Goal: Book appointment/travel/reservation

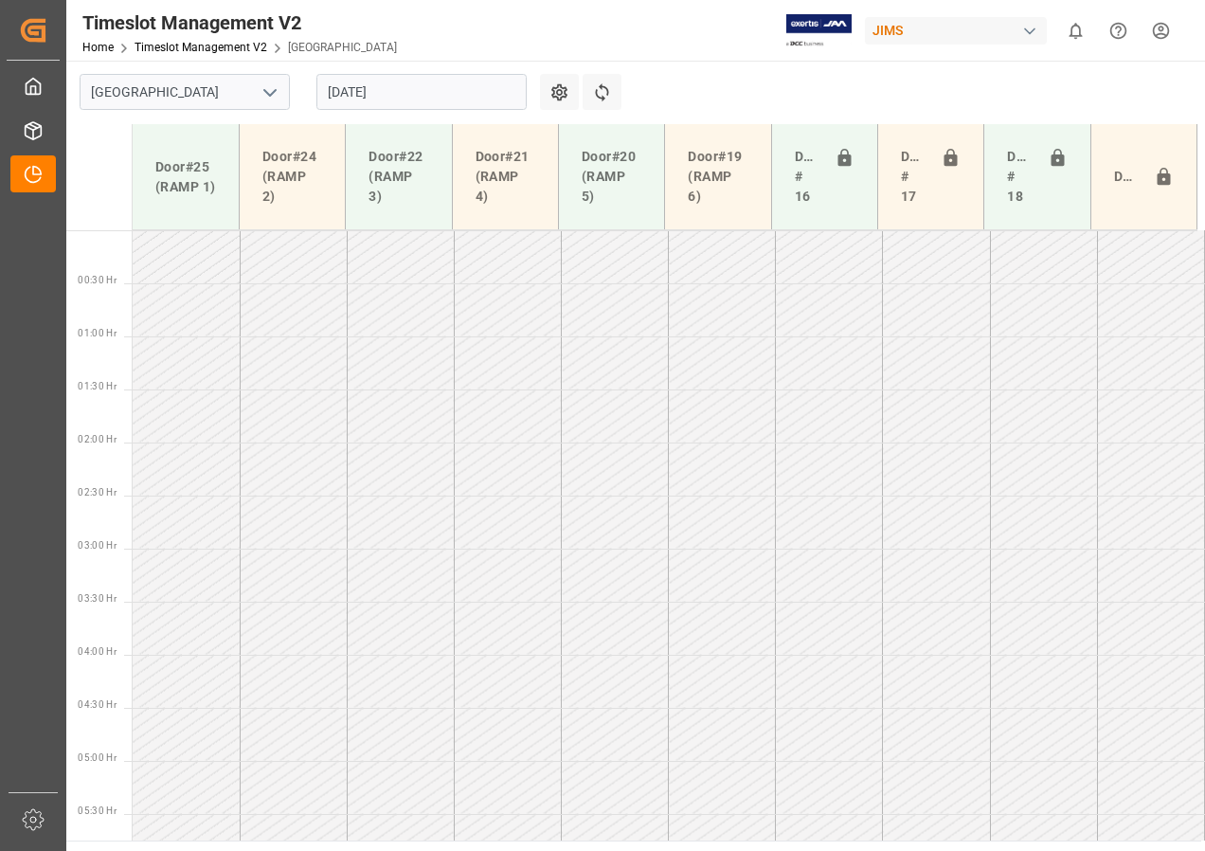
scroll to position [592, 0]
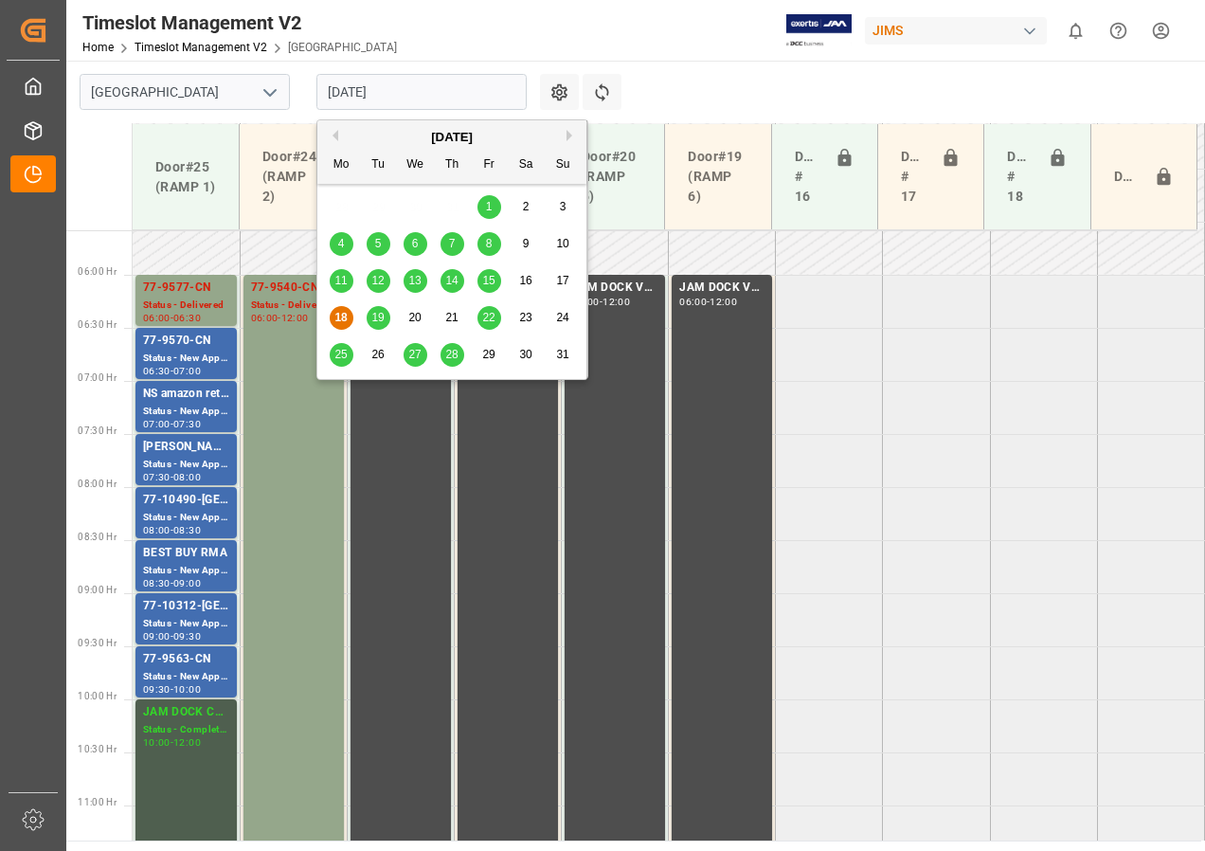
click at [367, 94] on input "[DATE]" at bounding box center [421, 92] width 210 height 36
click at [376, 318] on span "19" at bounding box center [377, 317] width 12 height 13
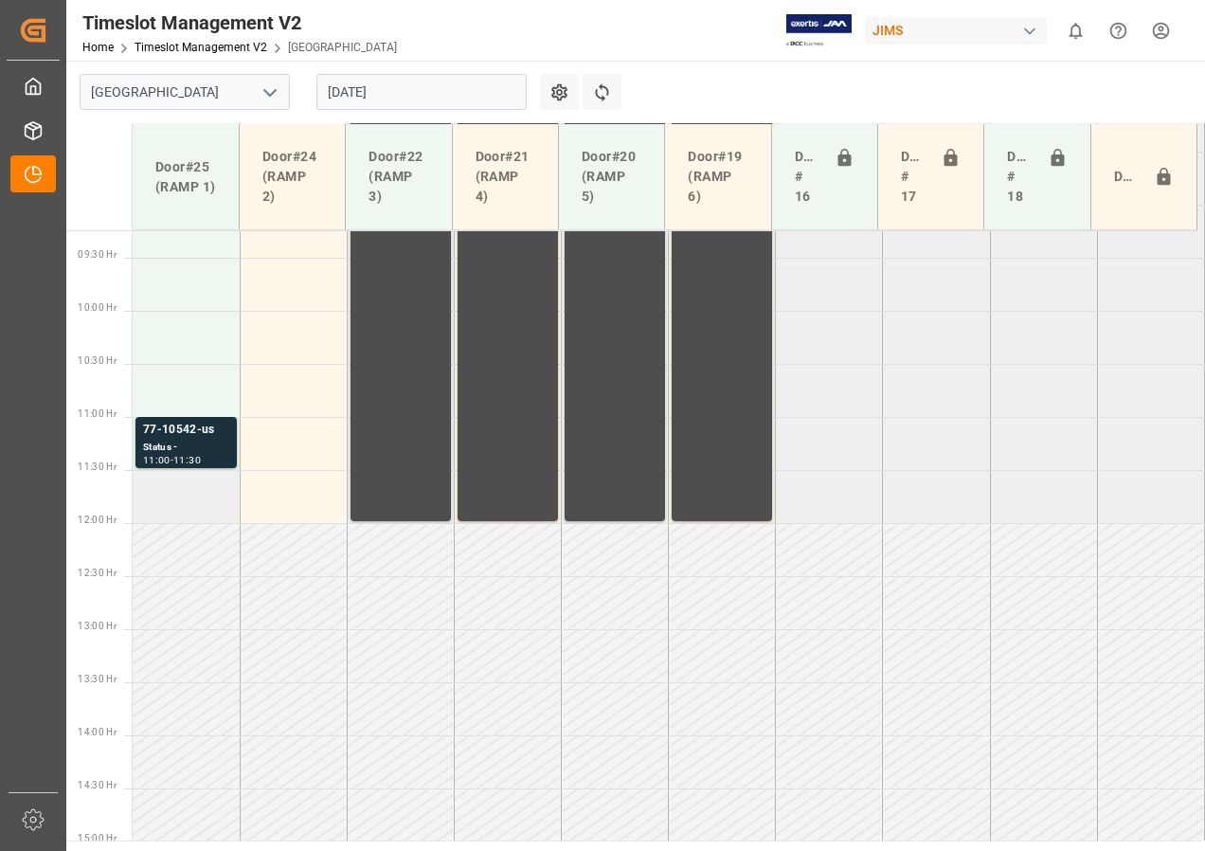
scroll to position [982, 0]
click at [197, 437] on div "77-10542-us" at bounding box center [186, 428] width 86 height 19
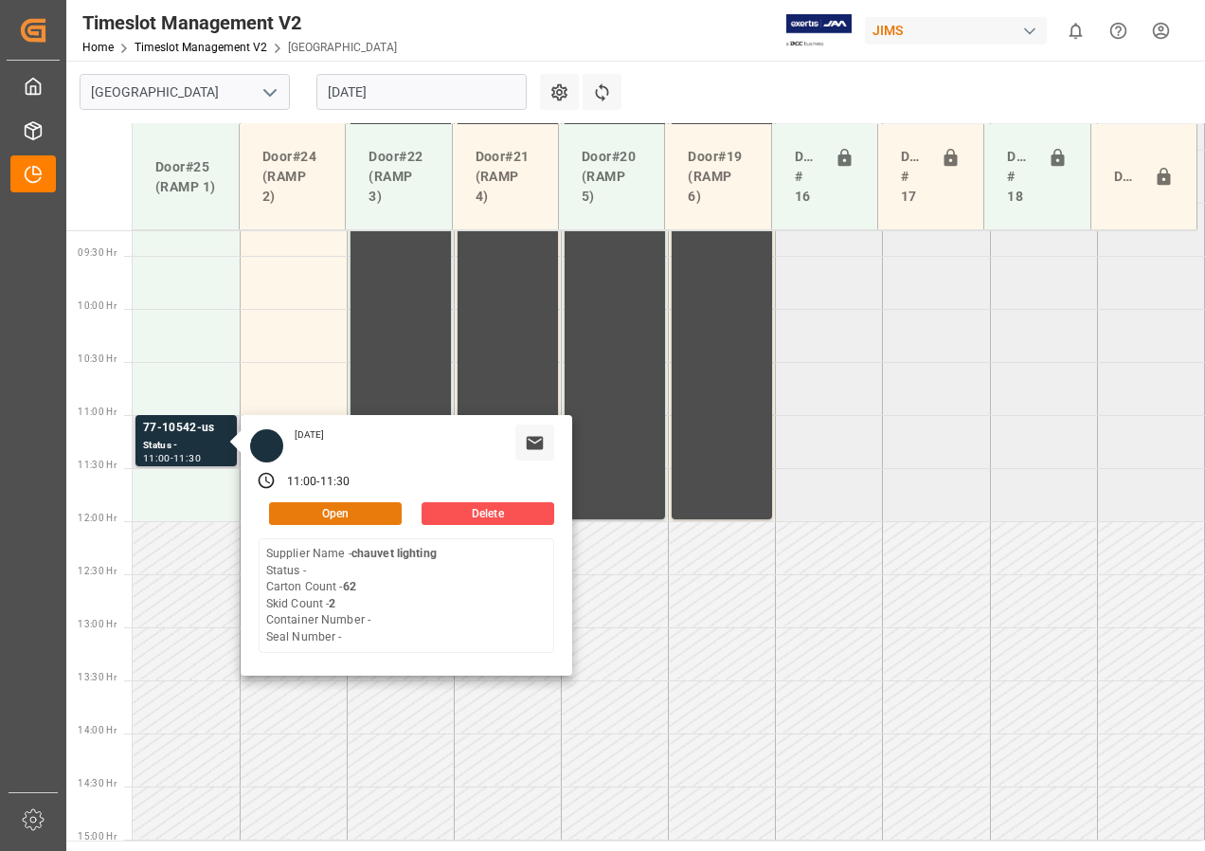
click at [335, 509] on button "Open" at bounding box center [335, 513] width 133 height 23
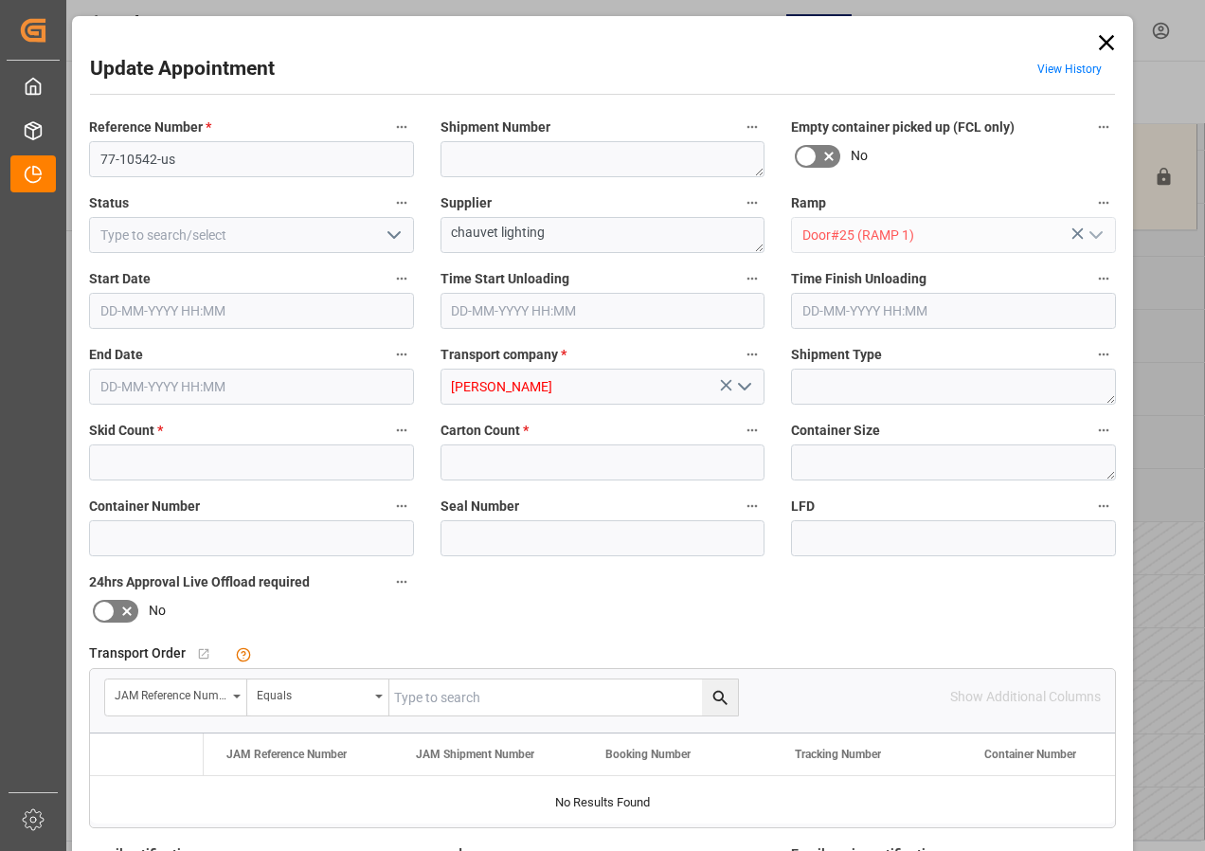
type input "2"
type input "62"
type input "[DATE] 11:00"
type input "[DATE] 11:30"
type input "[DATE] 21:55"
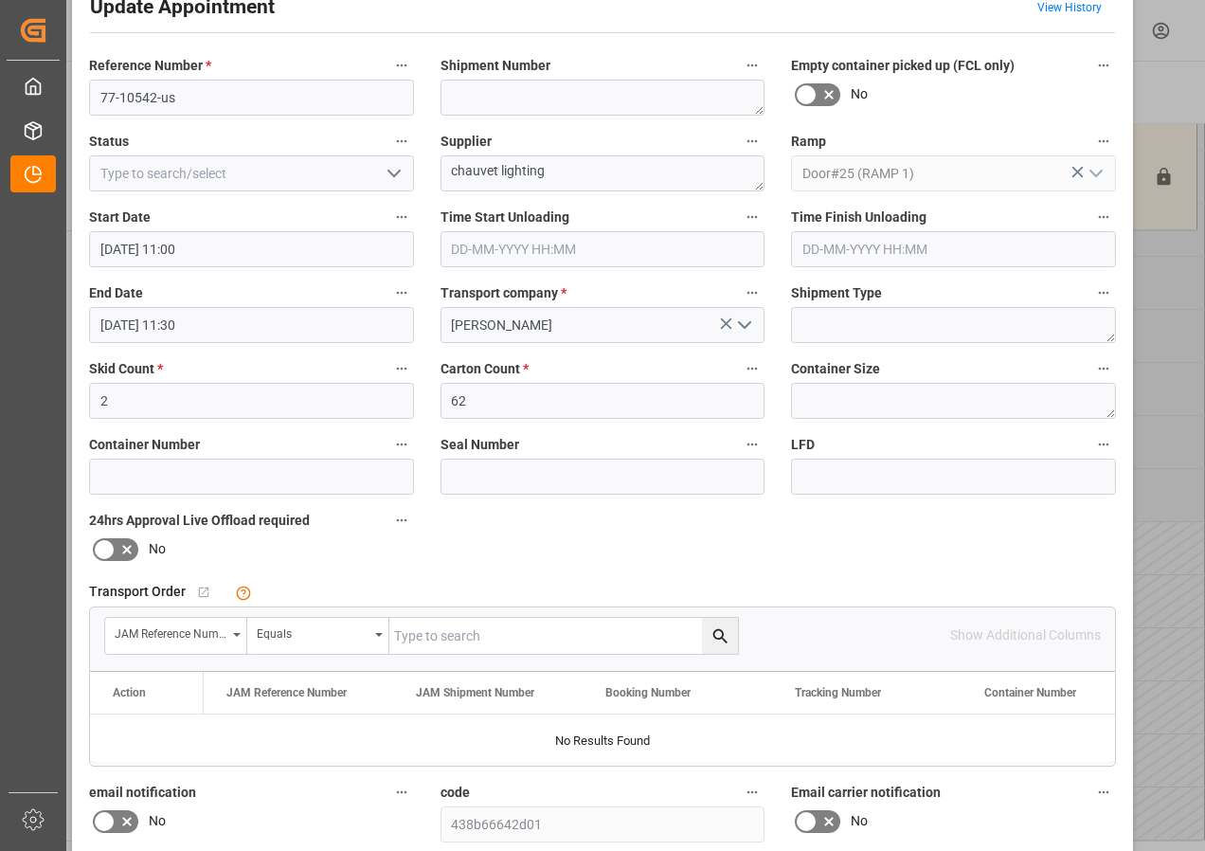
scroll to position [95, 0]
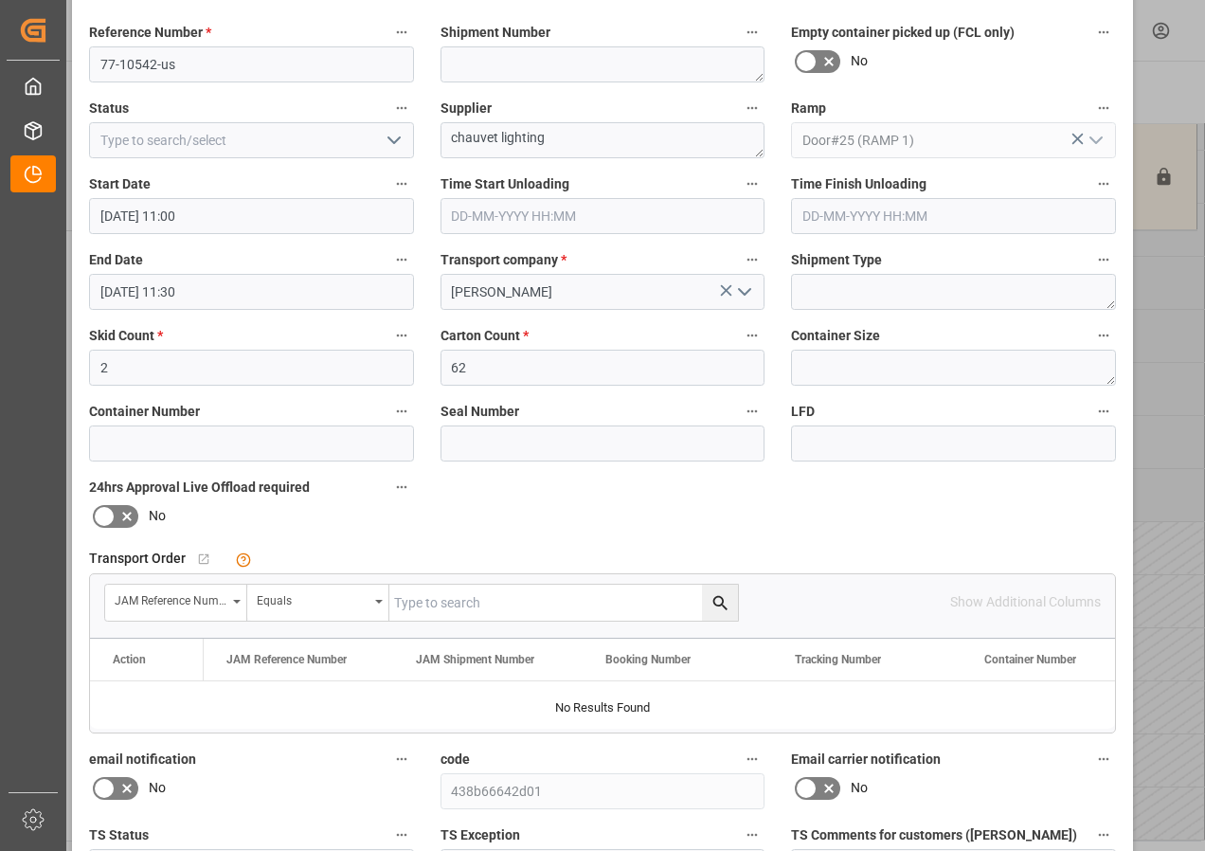
click at [415, 598] on input "text" at bounding box center [563, 602] width 349 height 36
type input "77-10542+us"
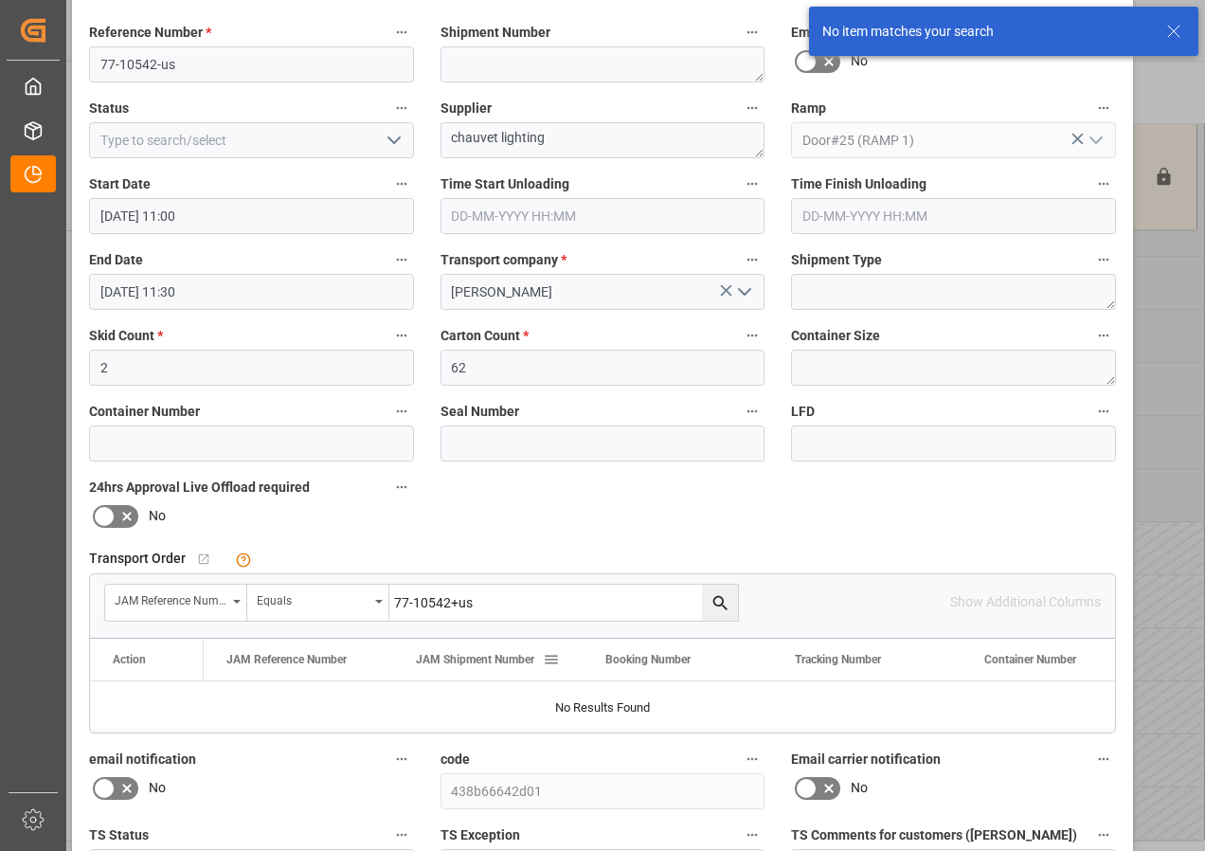
scroll to position [0, 0]
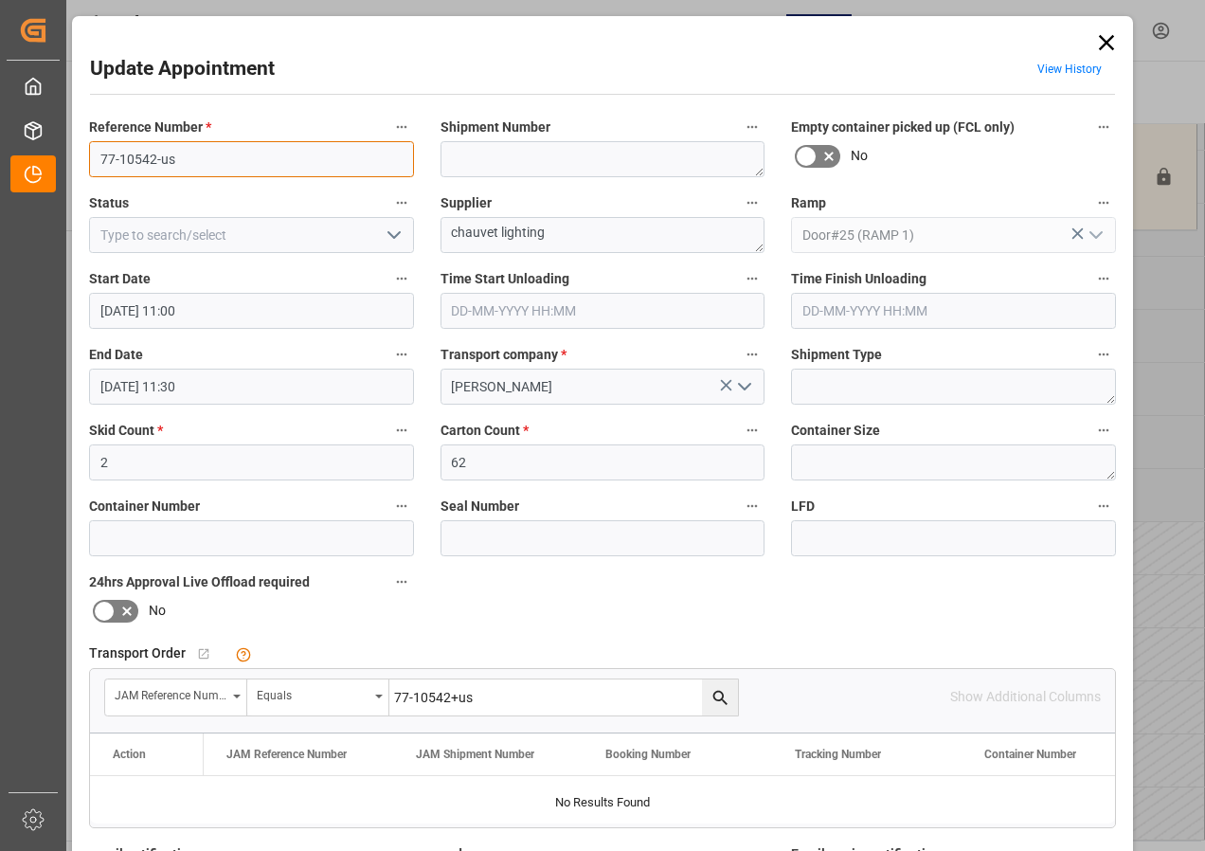
drag, startPoint x: 158, startPoint y: 160, endPoint x: 188, endPoint y: 160, distance: 29.4
click at [188, 160] on input "77-10542-us" at bounding box center [251, 159] width 325 height 36
type input "77-10542-[GEOGRAPHIC_DATA]"
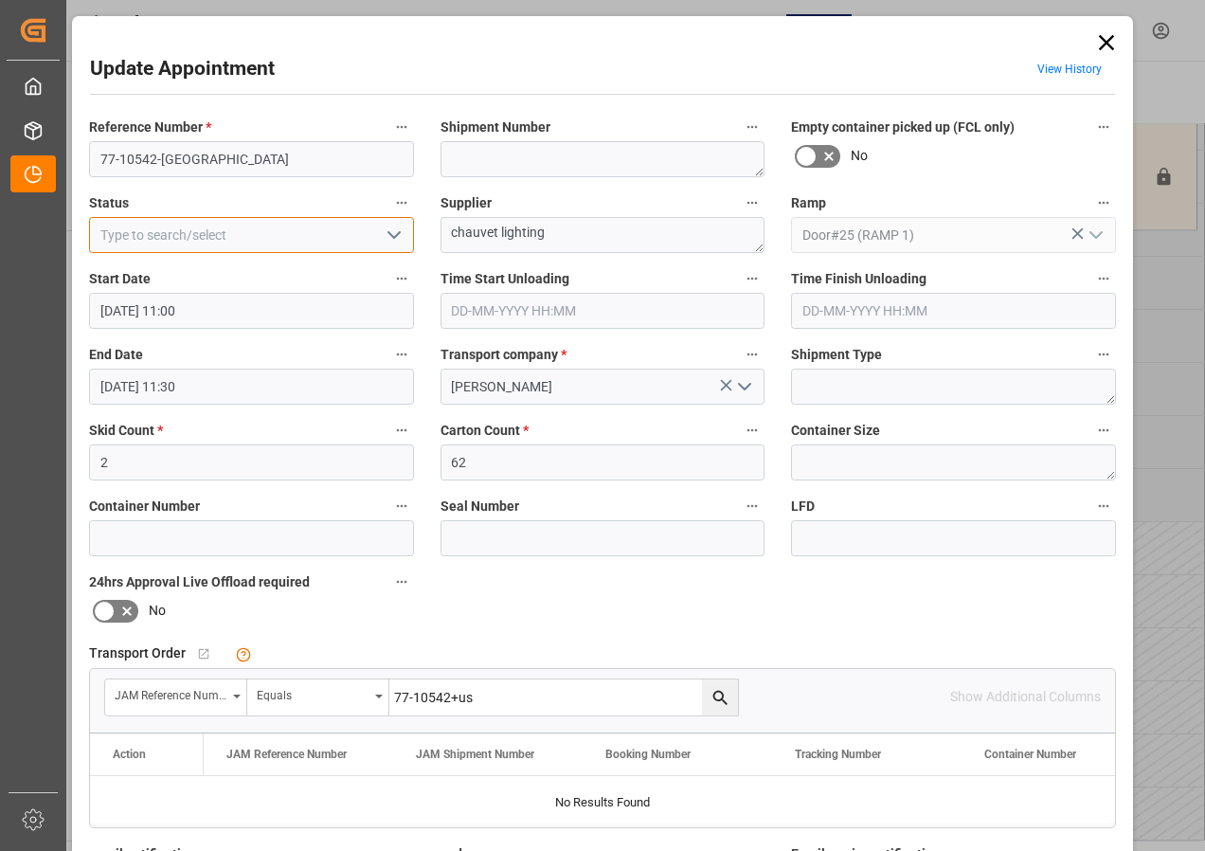
click at [252, 245] on input at bounding box center [251, 235] width 325 height 36
click at [389, 239] on icon "open menu" at bounding box center [394, 235] width 23 height 23
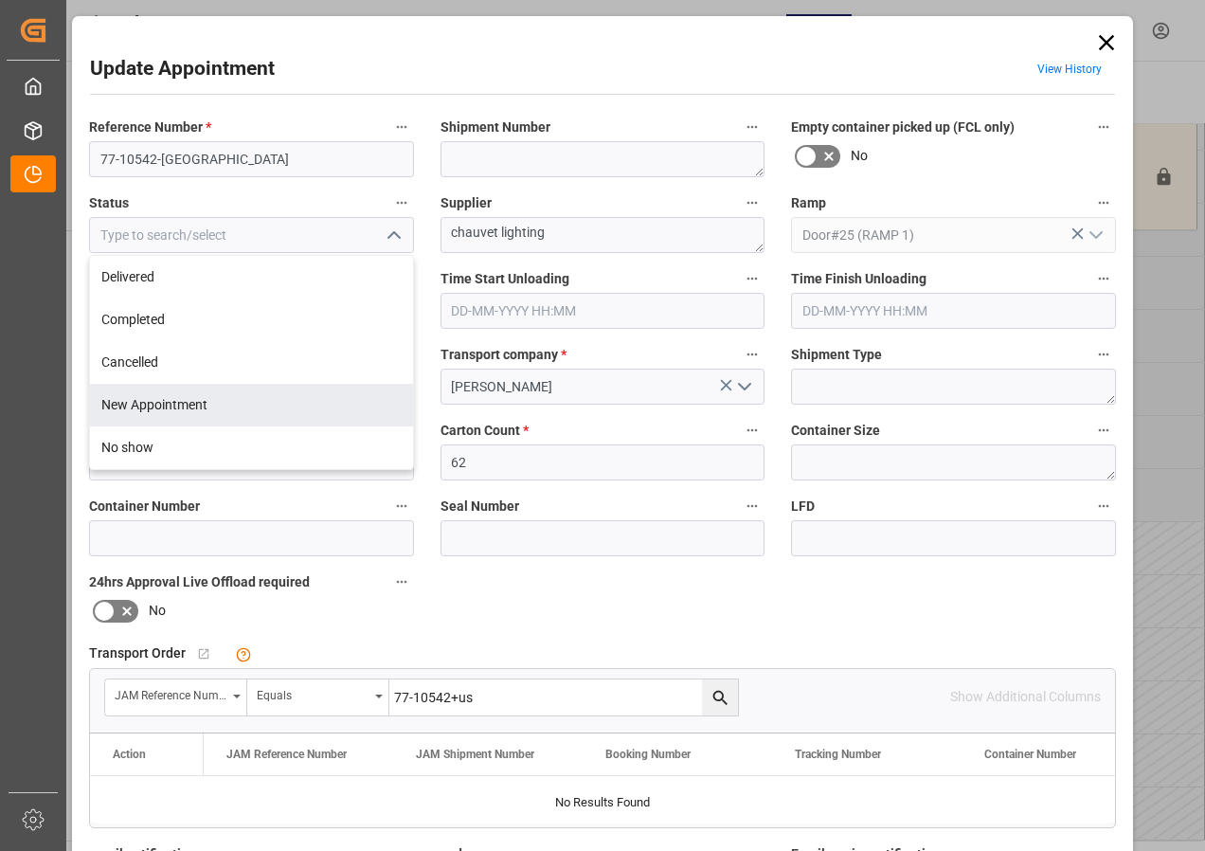
click at [415, 485] on div "Skid Count * 2" at bounding box center [251, 449] width 351 height 76
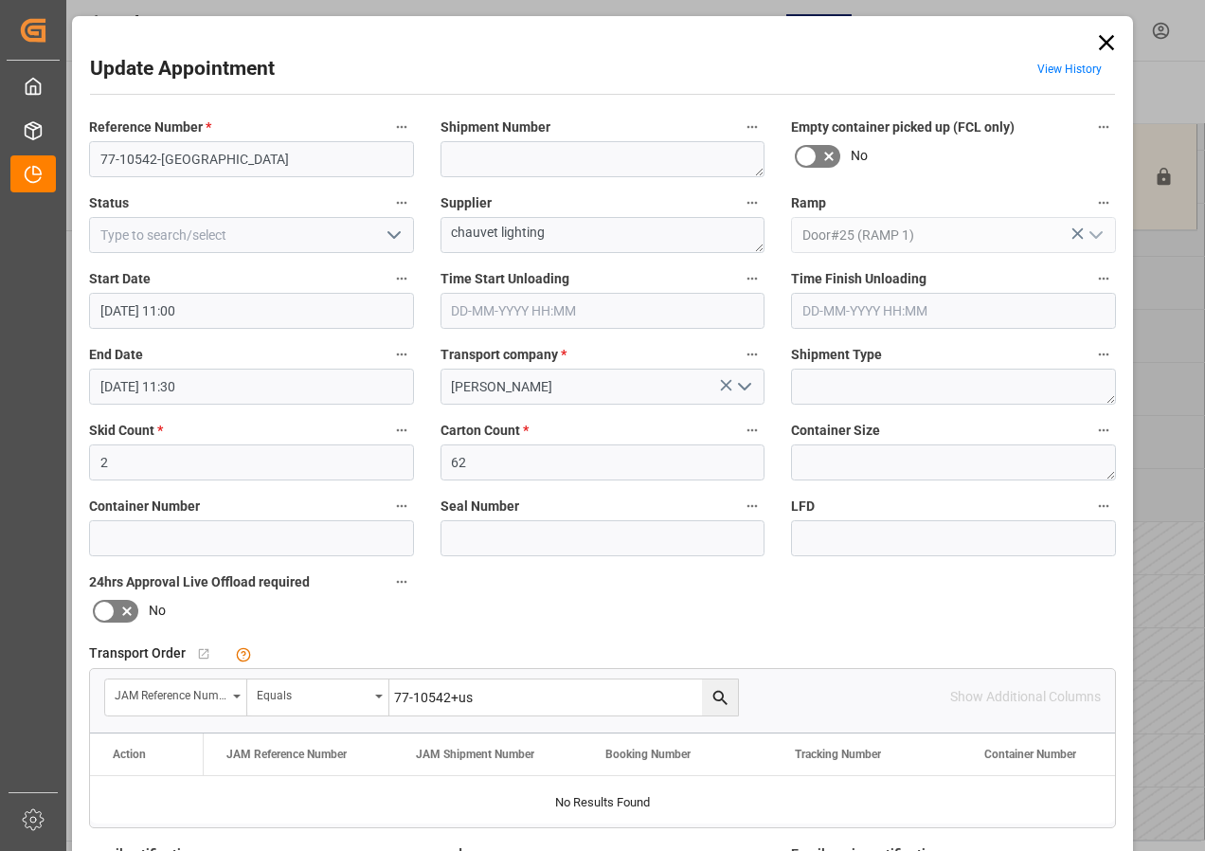
click at [691, 587] on div "Reference Number * 77-10542-US Shipment Number Empty container picked up (FCL o…" at bounding box center [602, 585] width 1053 height 954
drag, startPoint x: 558, startPoint y: 229, endPoint x: 439, endPoint y: 232, distance: 119.4
click at [440, 232] on textarea "chauvet lighting" at bounding box center [602, 235] width 325 height 36
click at [538, 235] on textarea "CHAUVET" at bounding box center [602, 235] width 325 height 36
click at [563, 236] on textarea "CHAUVET IN06(" at bounding box center [602, 235] width 325 height 36
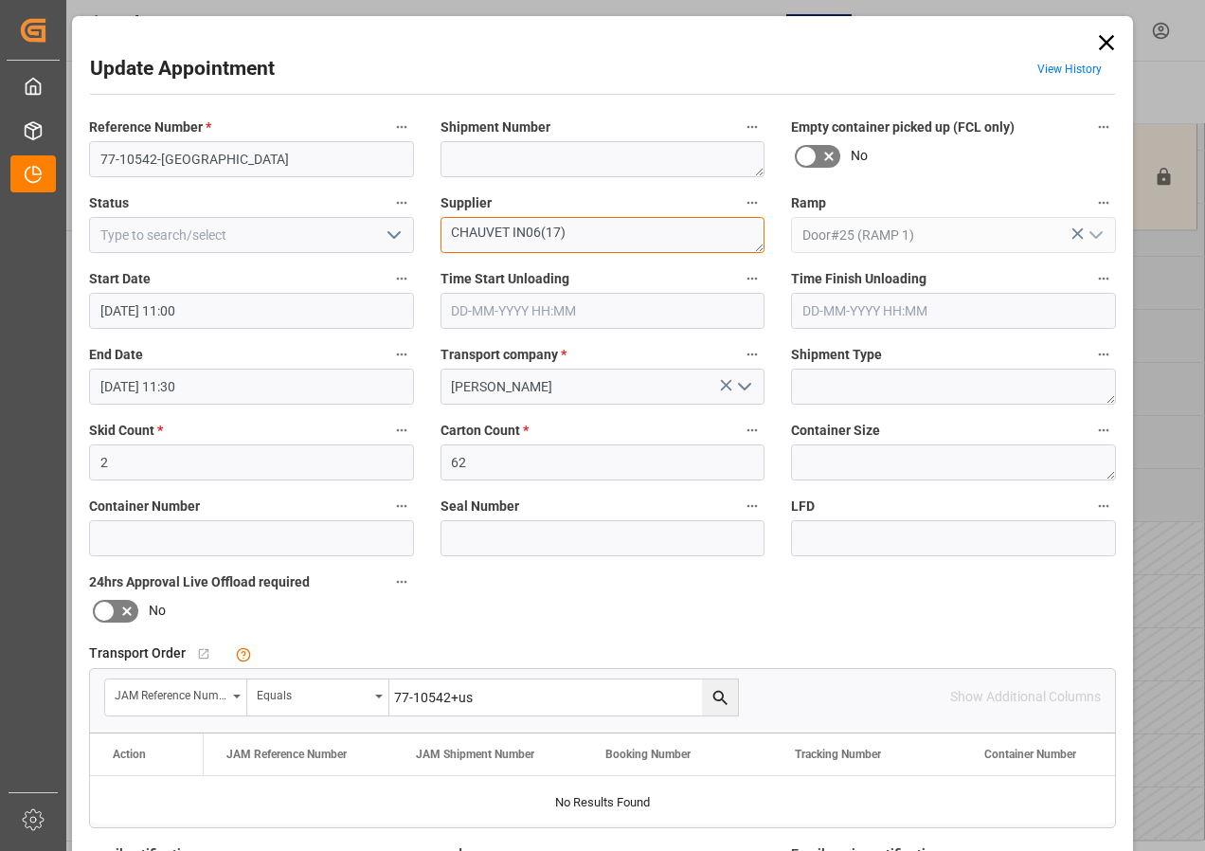
type textarea "CHAUVET IN06(17)"
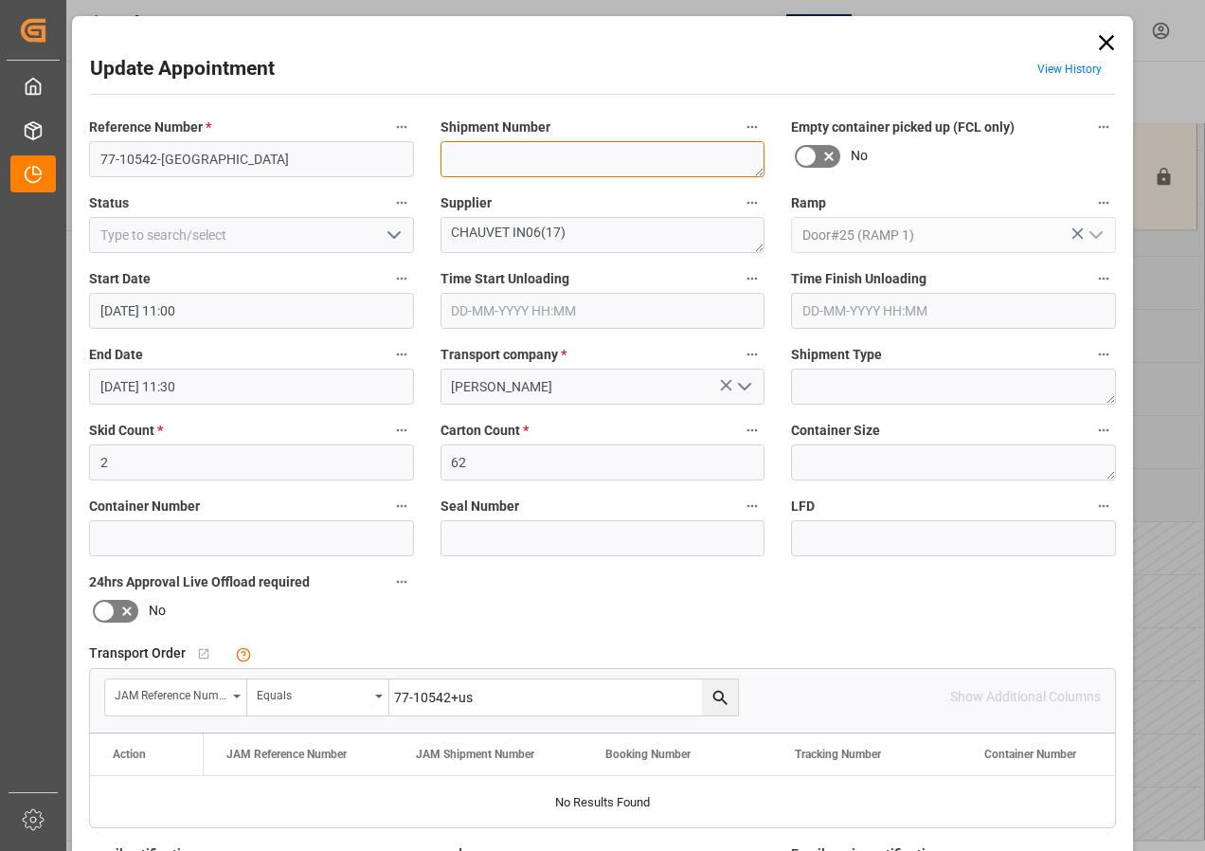
click at [474, 168] on textarea at bounding box center [602, 159] width 325 height 36
type textarea "72595"
click at [392, 232] on icon "open menu" at bounding box center [394, 235] width 23 height 23
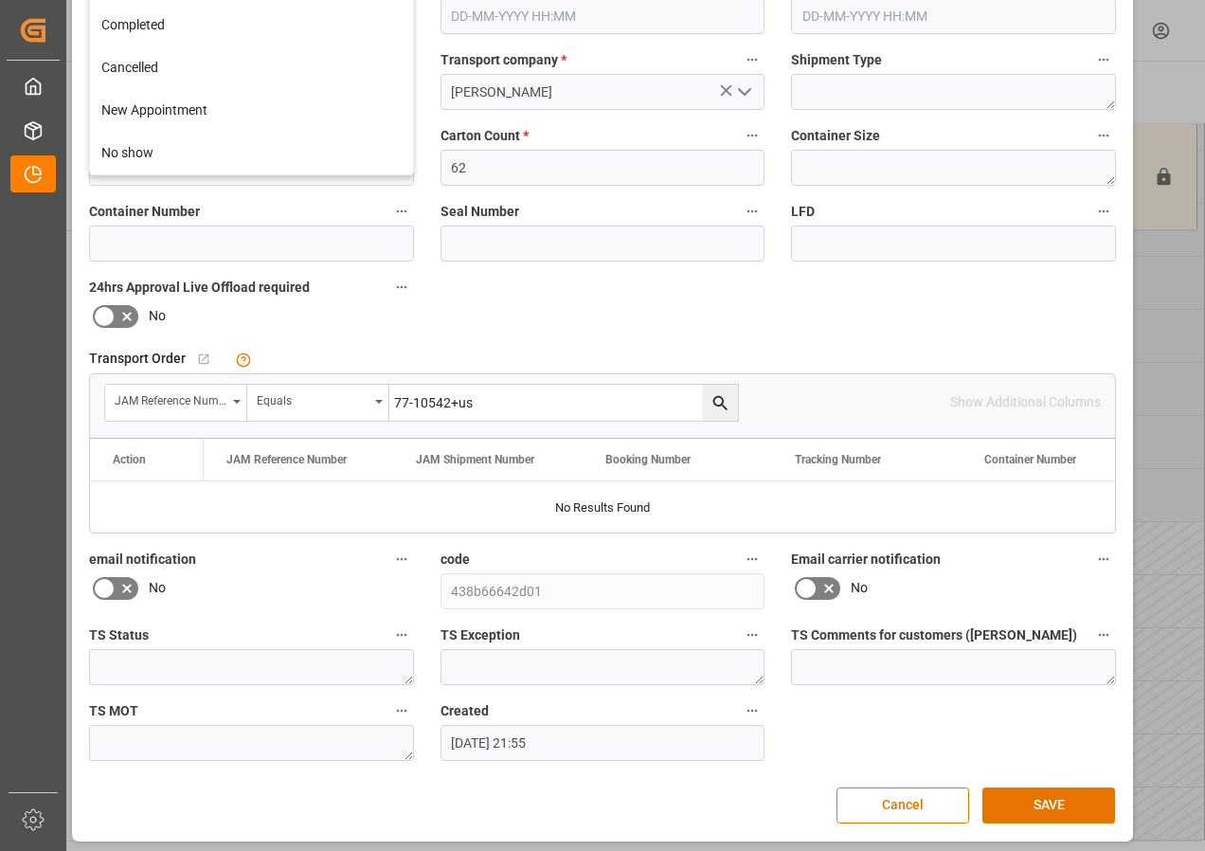
scroll to position [301, 0]
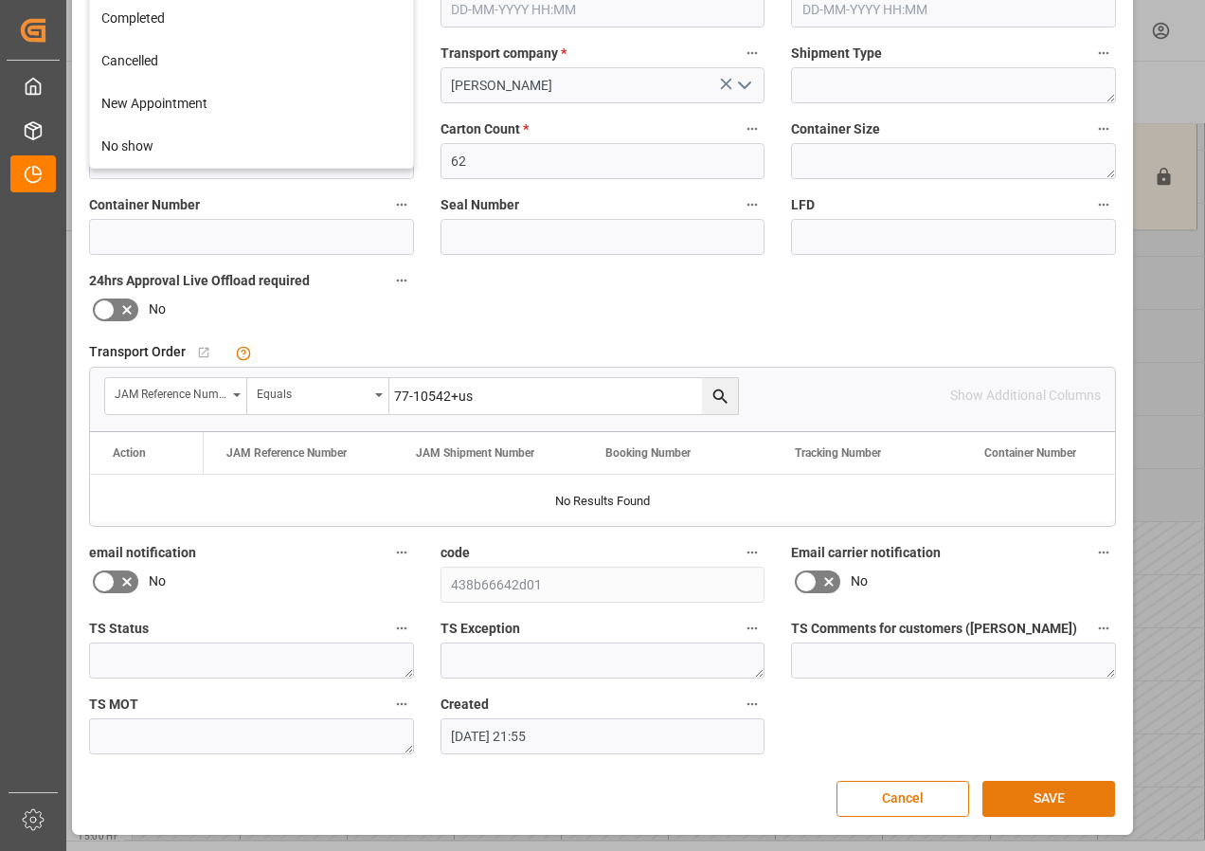
drag, startPoint x: 1036, startPoint y: 798, endPoint x: 1029, endPoint y: 789, distance: 11.4
click at [1030, 791] on button "SAVE" at bounding box center [1048, 799] width 133 height 36
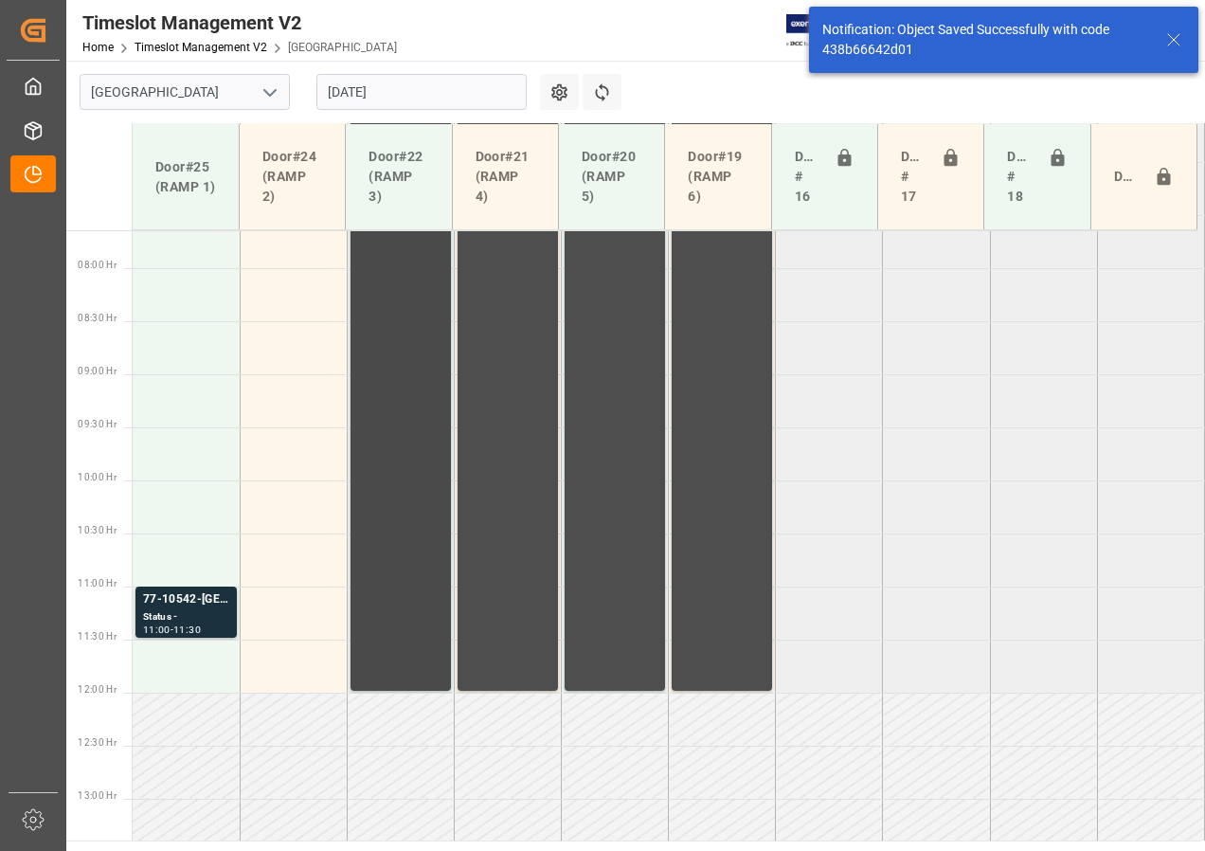
scroll to position [804, 0]
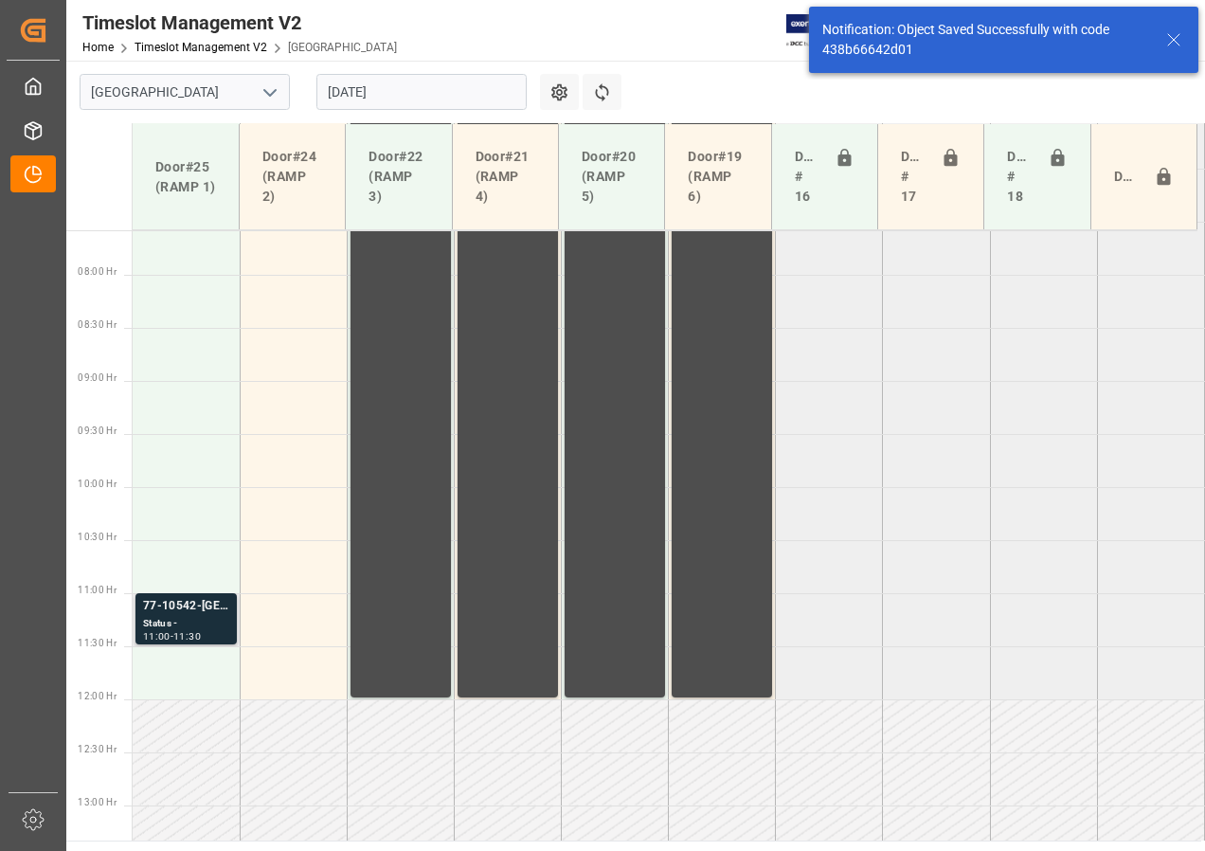
click at [178, 613] on div "77-10542-[GEOGRAPHIC_DATA]" at bounding box center [186, 606] width 86 height 19
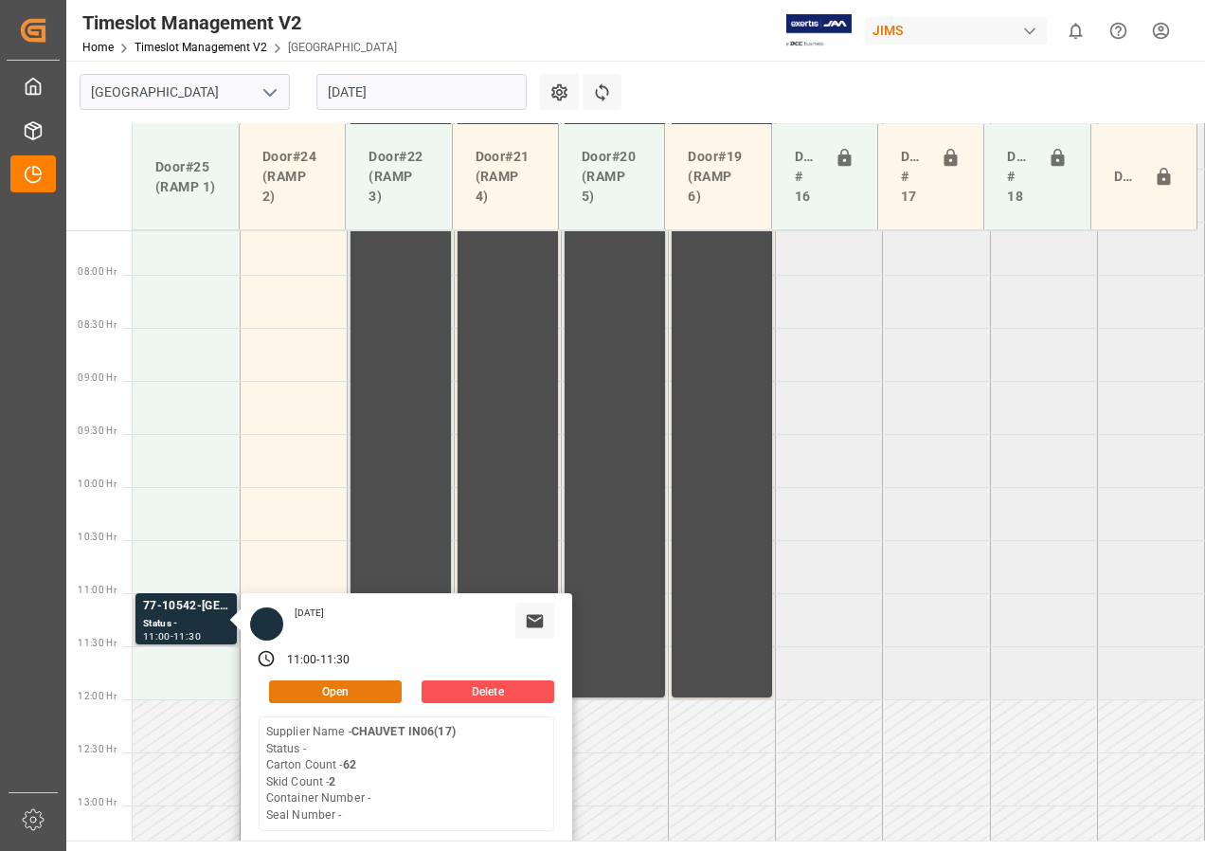
click at [312, 690] on button "Open" at bounding box center [335, 691] width 133 height 23
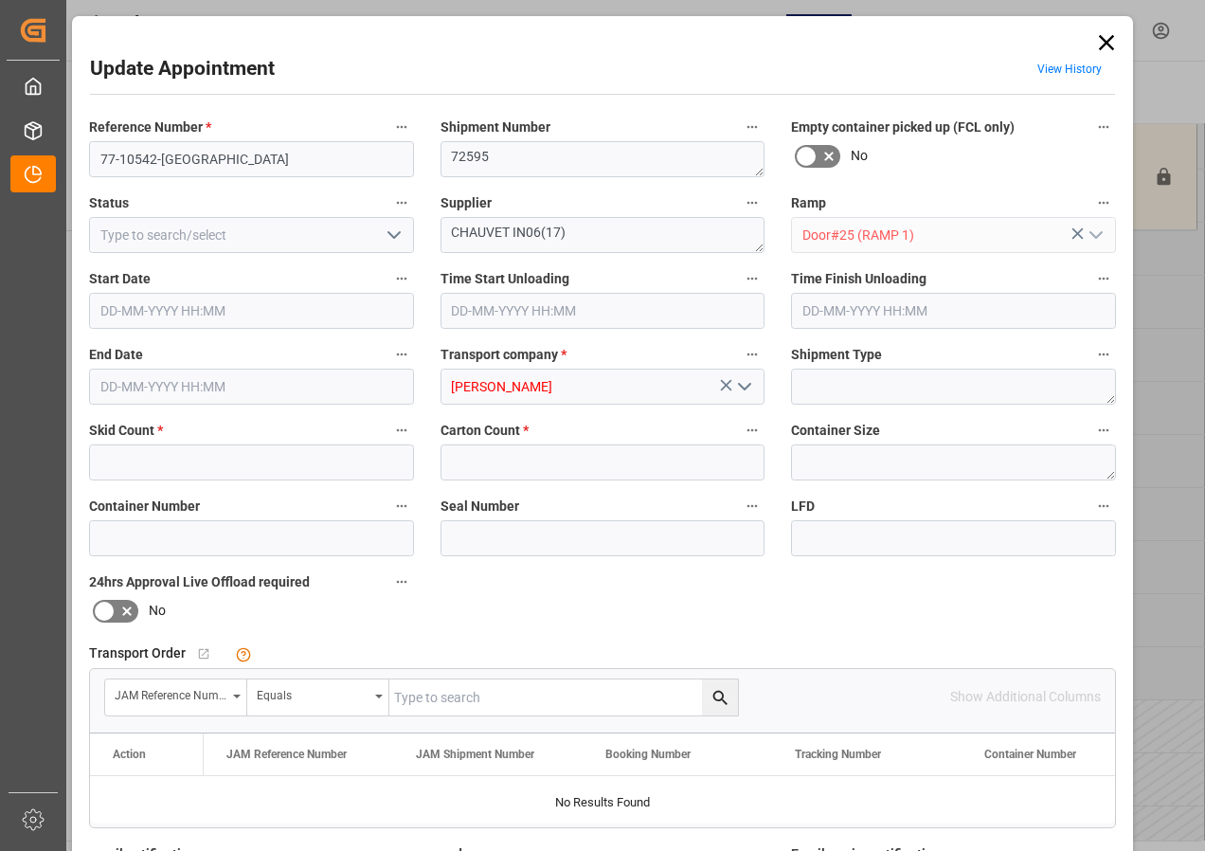
type input "2"
type input "62"
type input "[DATE] 11:00"
type input "[DATE] 11:30"
type input "[DATE] 21:55"
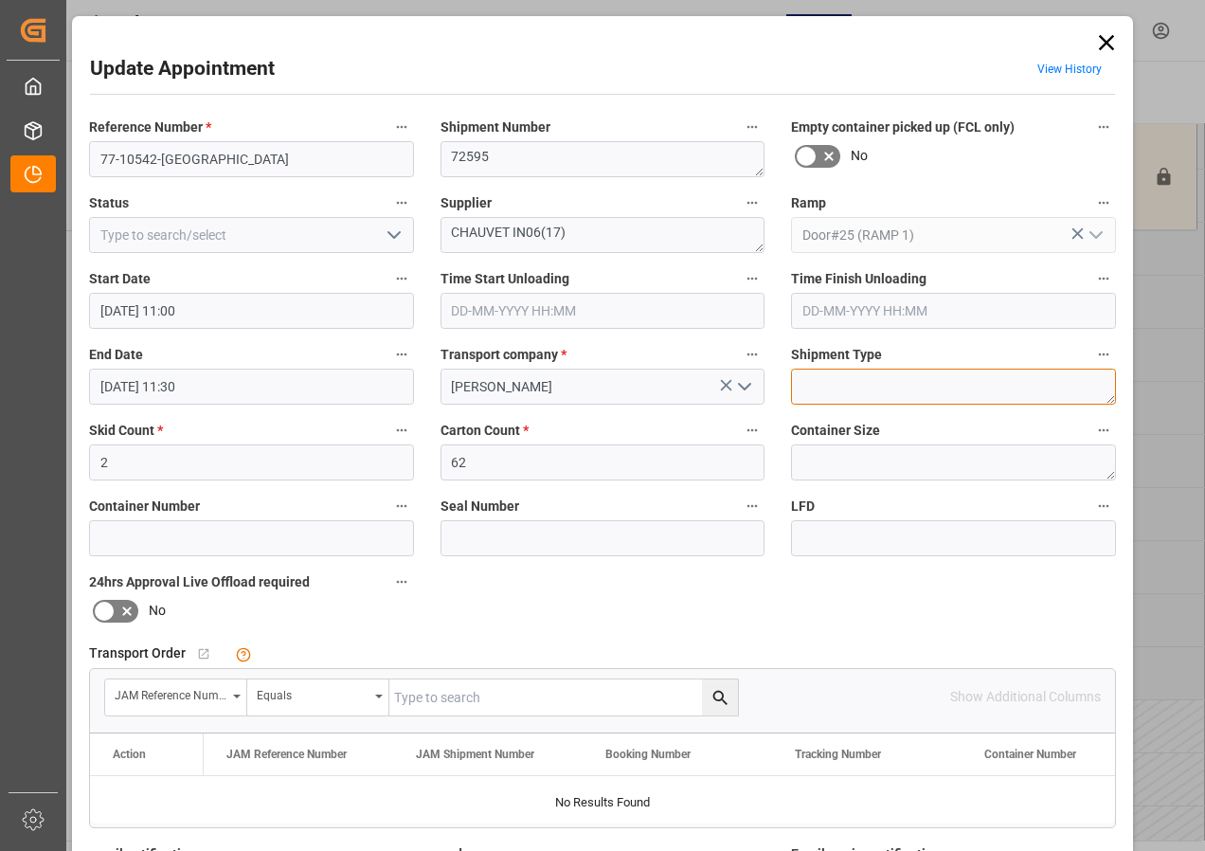
click at [959, 391] on textarea at bounding box center [953, 387] width 325 height 36
click at [1105, 388] on textarea at bounding box center [953, 387] width 325 height 36
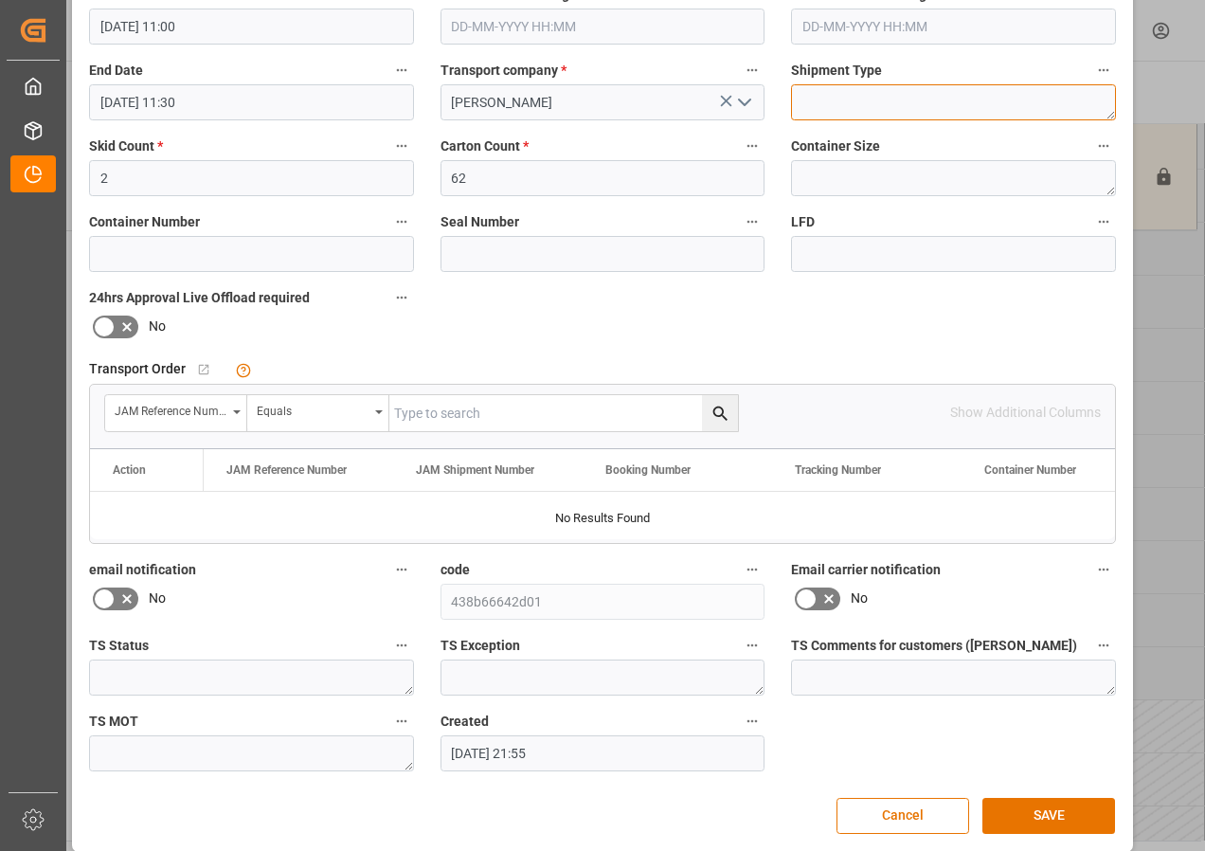
scroll to position [301, 0]
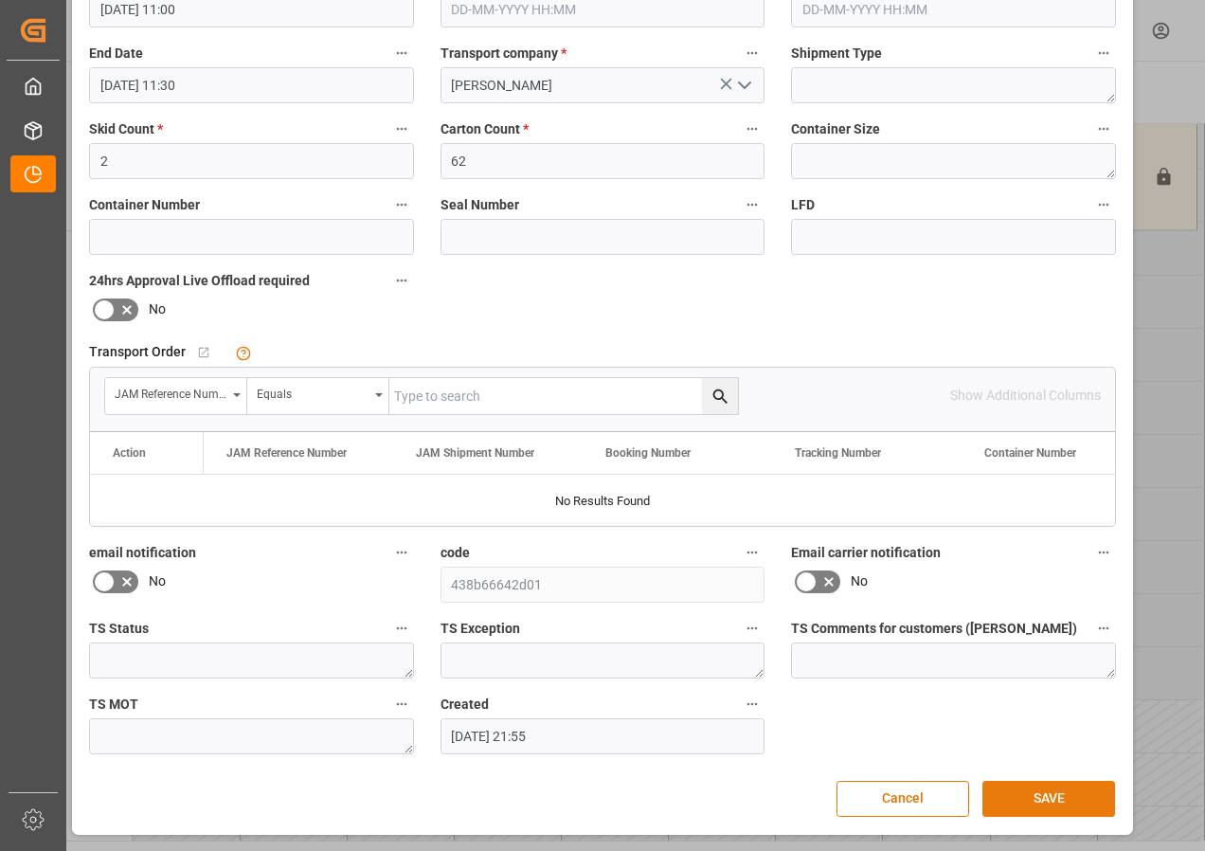
click at [1037, 800] on button "SAVE" at bounding box center [1048, 799] width 133 height 36
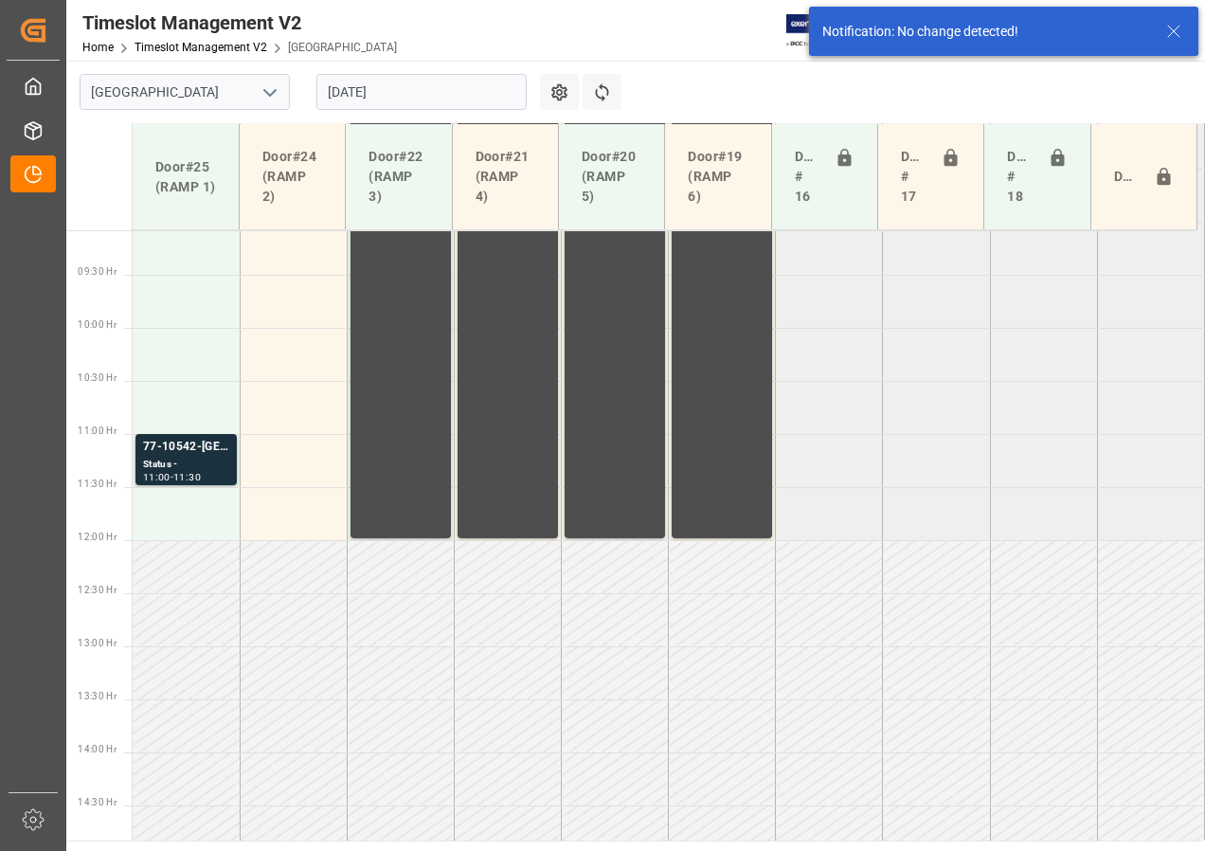
scroll to position [982, 0]
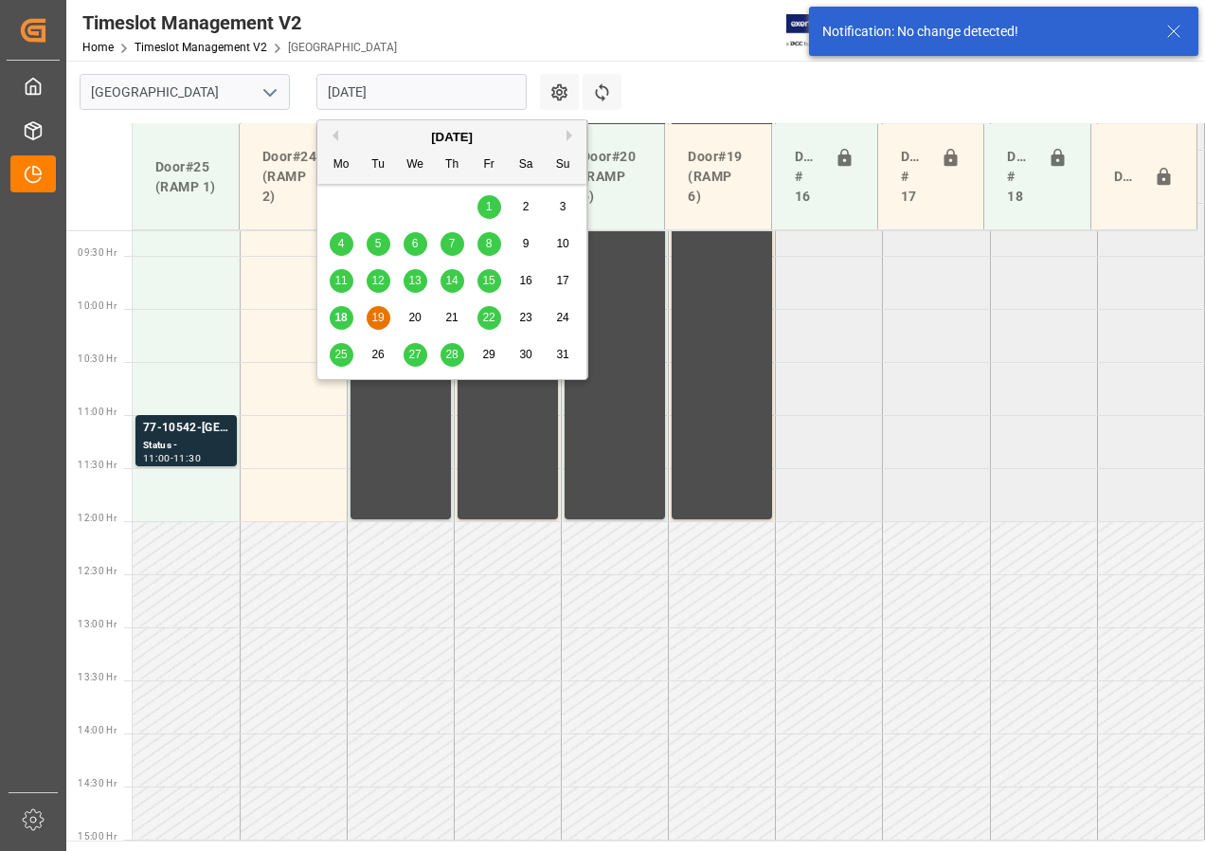
click at [335, 83] on input "[DATE]" at bounding box center [421, 92] width 210 height 36
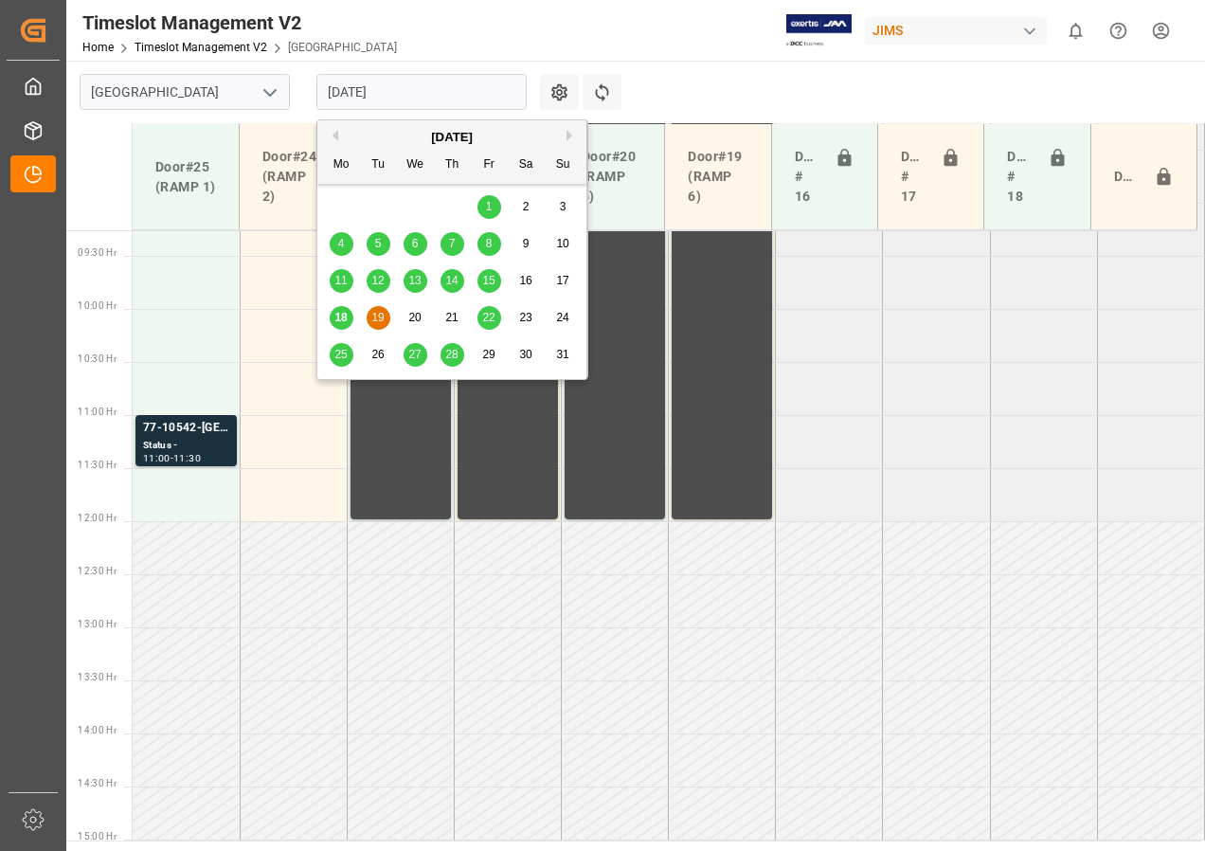
click at [412, 312] on span "20" at bounding box center [414, 317] width 12 height 13
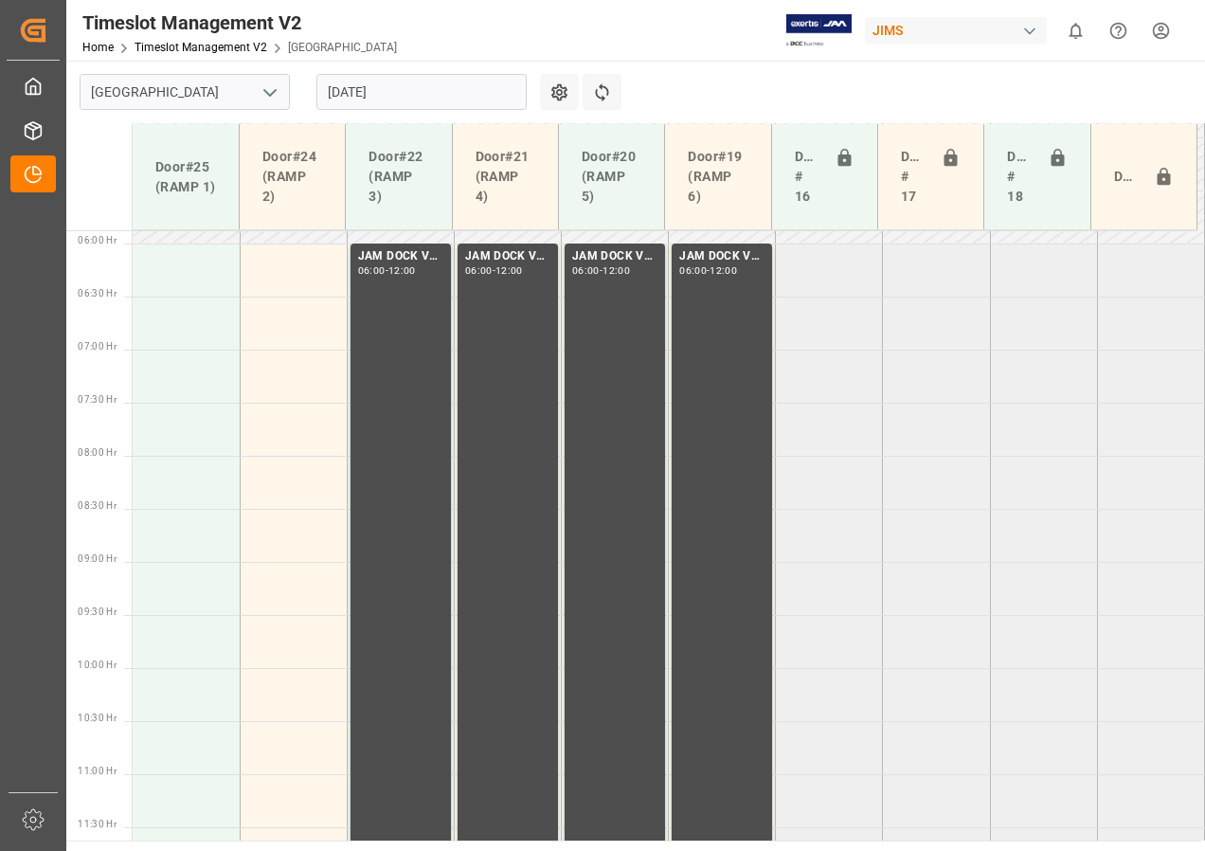
scroll to position [509, 0]
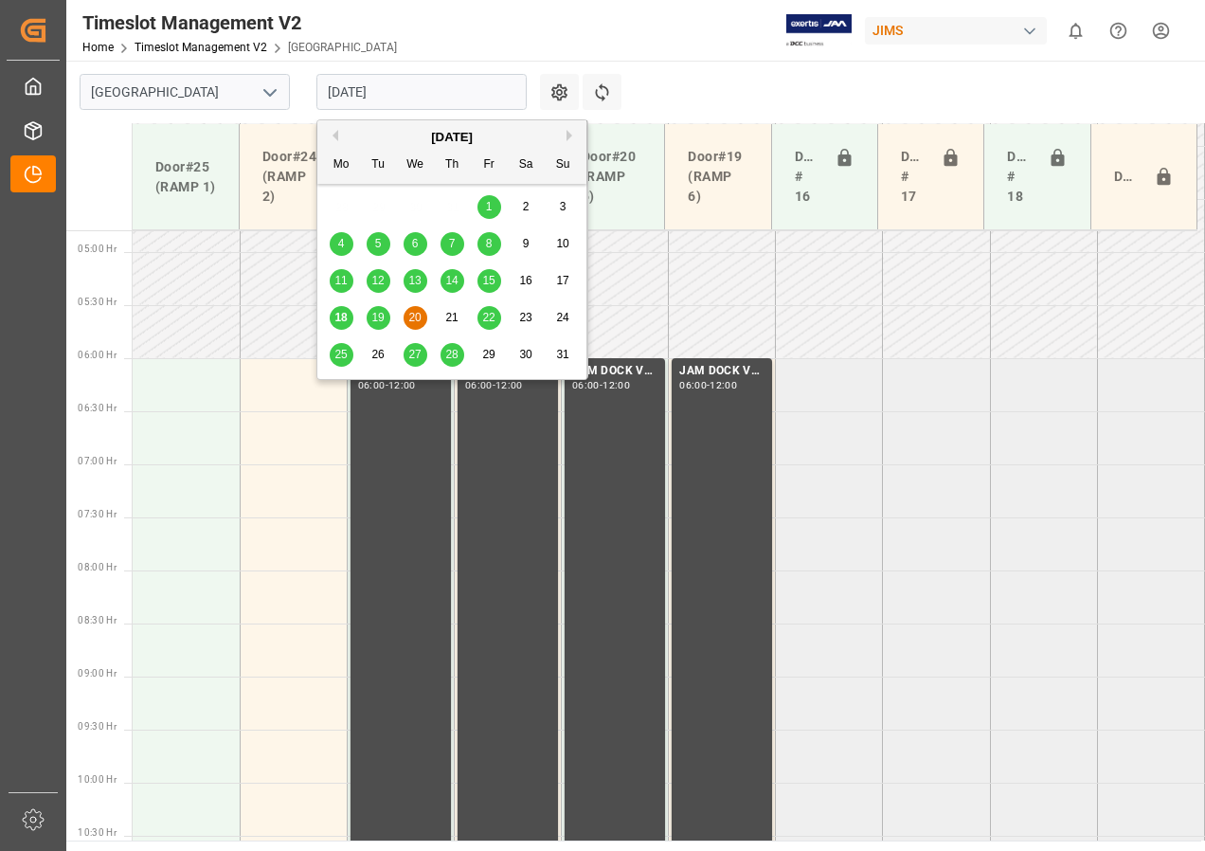
click at [361, 96] on input "[DATE]" at bounding box center [421, 92] width 210 height 36
click at [453, 310] on div "21" at bounding box center [452, 318] width 24 height 23
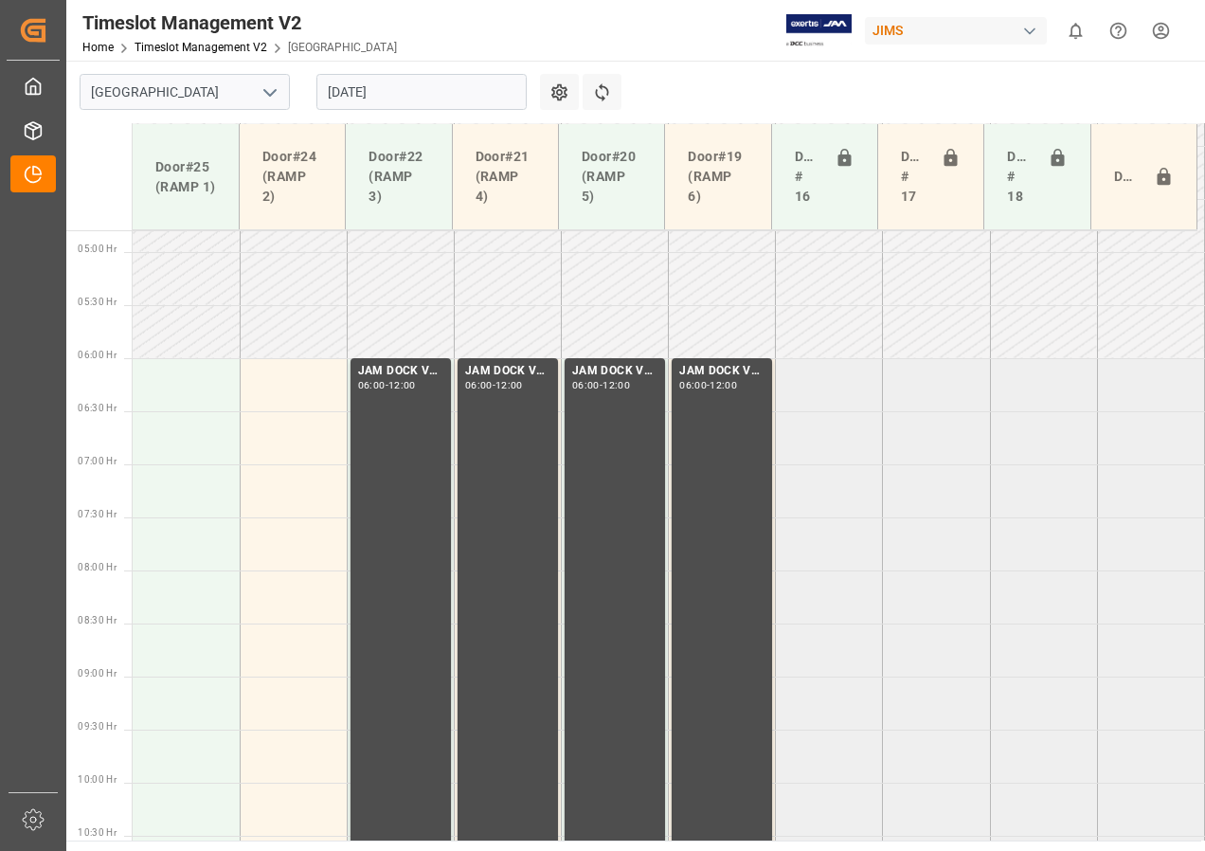
click at [364, 93] on input "[DATE]" at bounding box center [421, 92] width 210 height 36
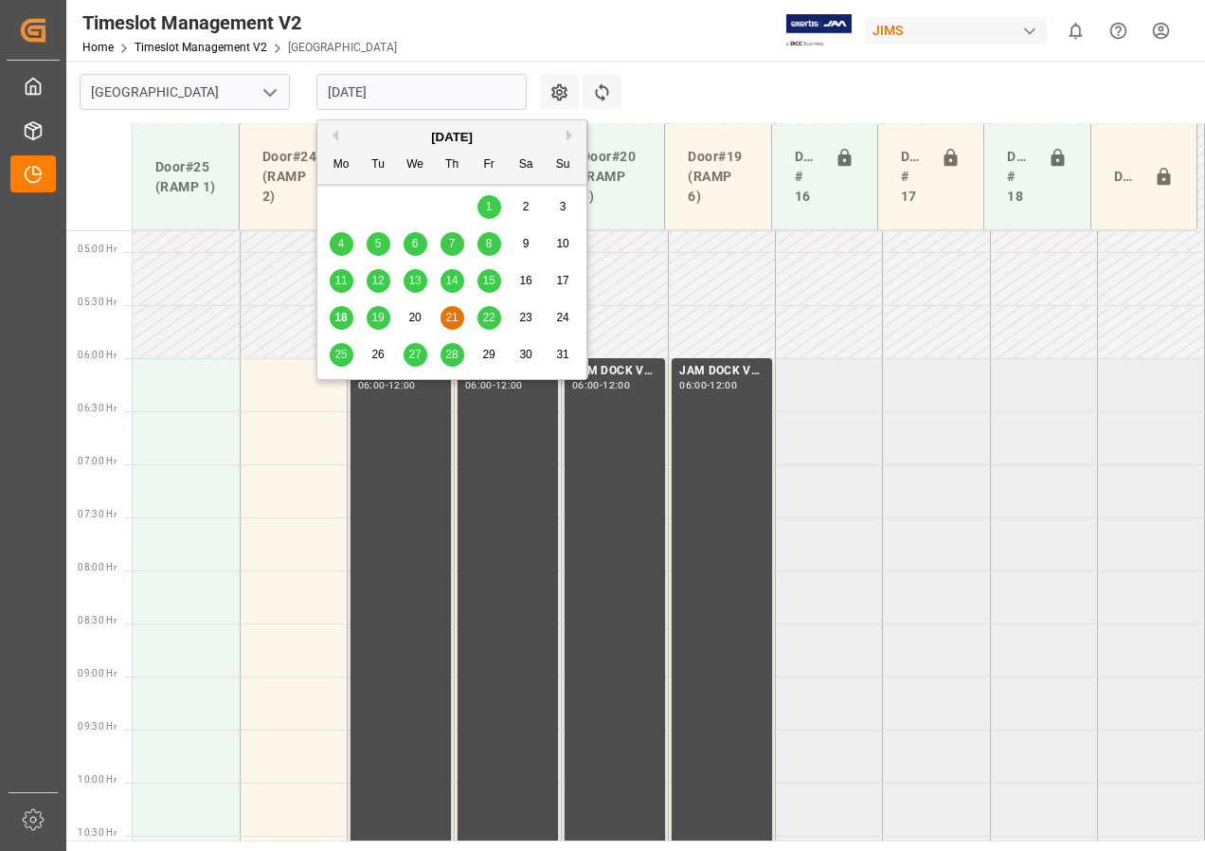
click at [486, 316] on span "22" at bounding box center [488, 317] width 12 height 13
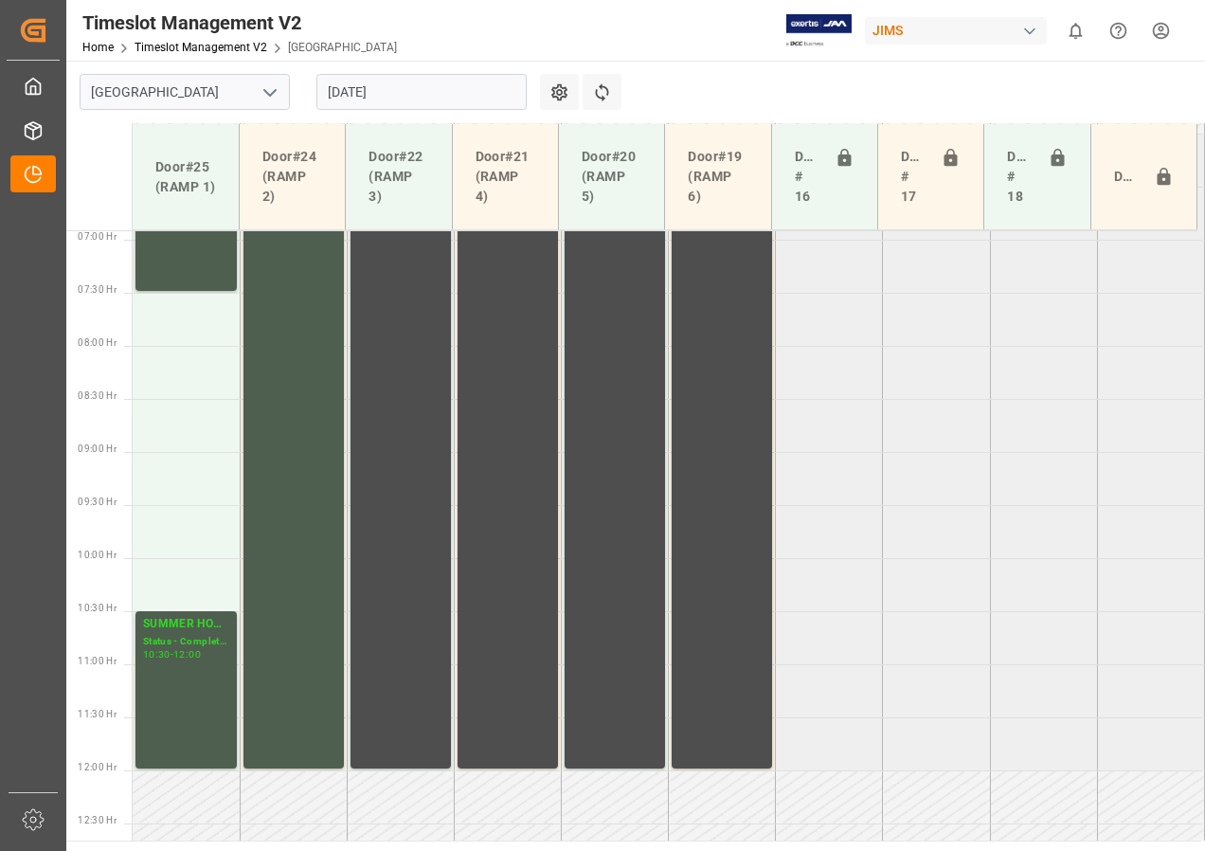
scroll to position [698, 0]
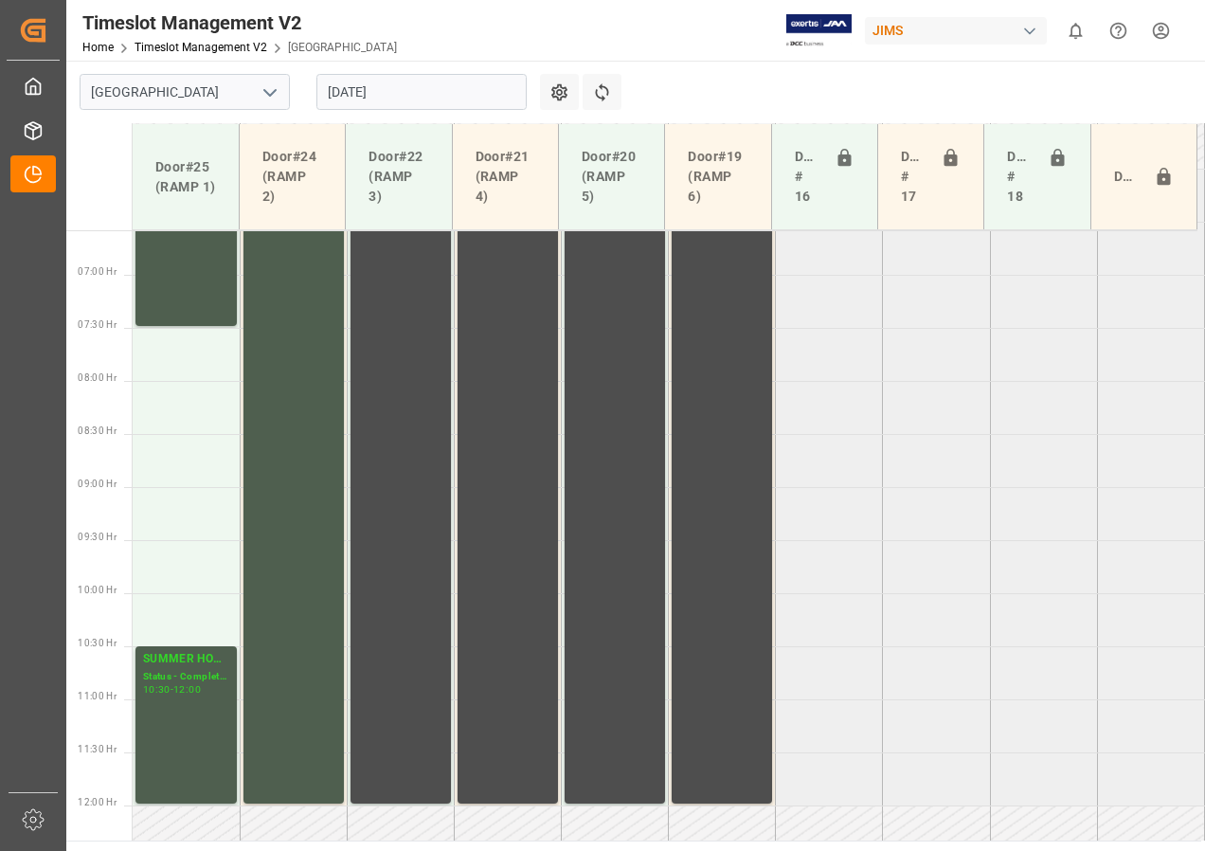
click at [371, 93] on input "[DATE]" at bounding box center [421, 92] width 210 height 36
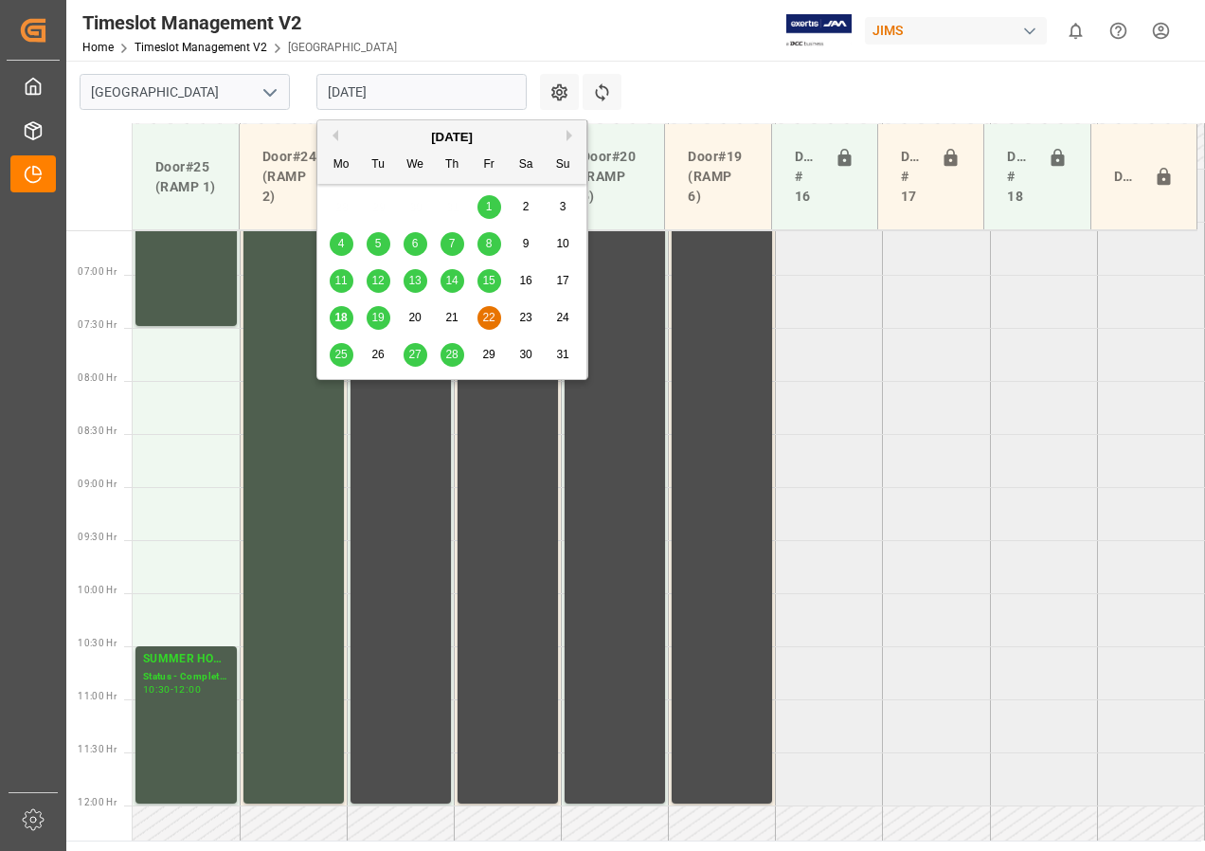
click at [337, 356] on span "25" at bounding box center [340, 354] width 12 height 13
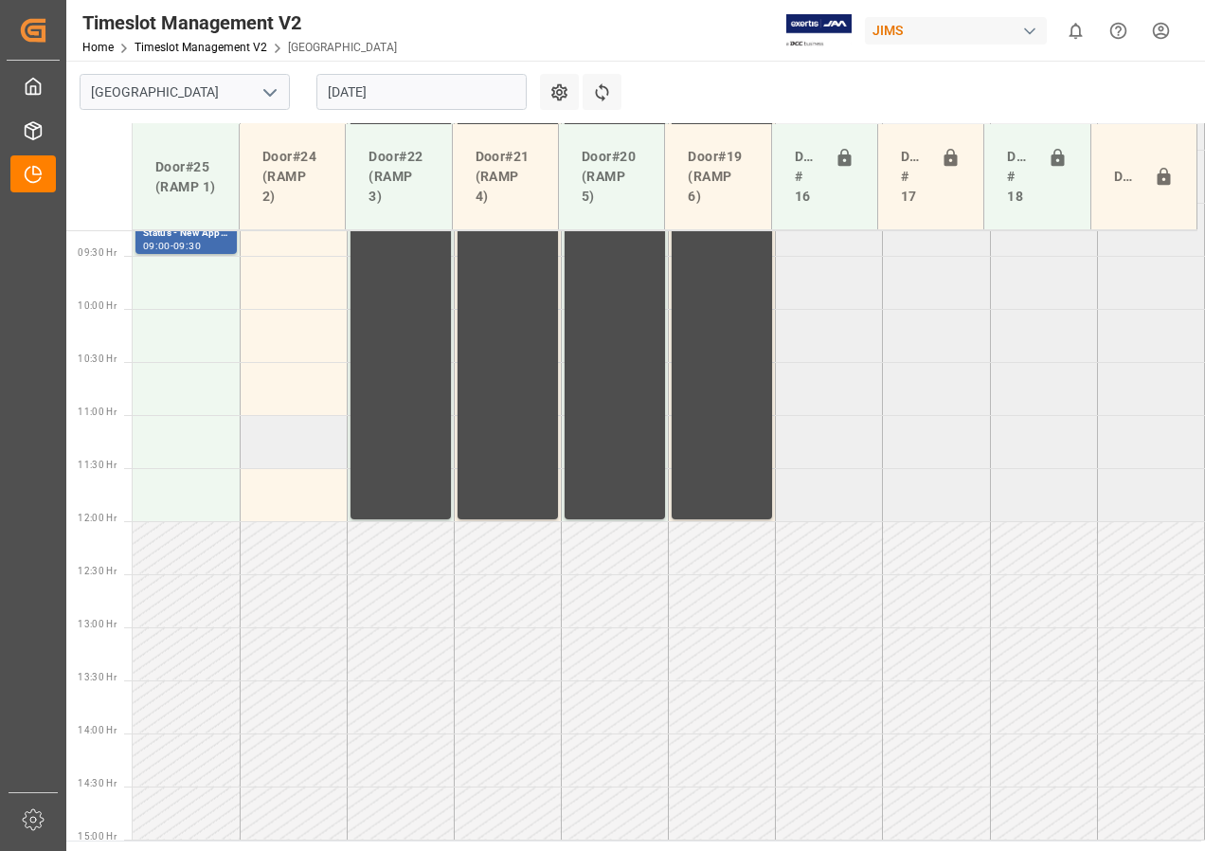
scroll to position [793, 0]
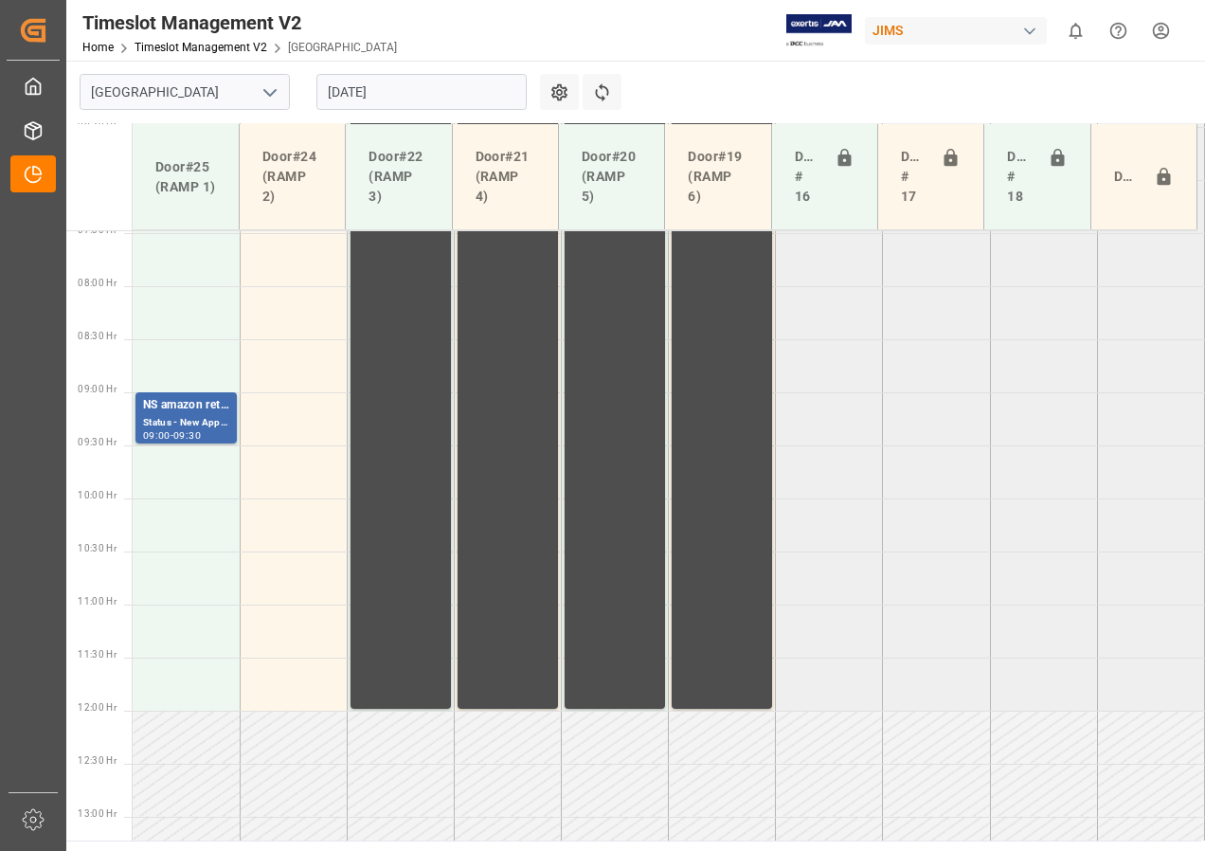
click at [348, 97] on input "[DATE]" at bounding box center [421, 92] width 210 height 36
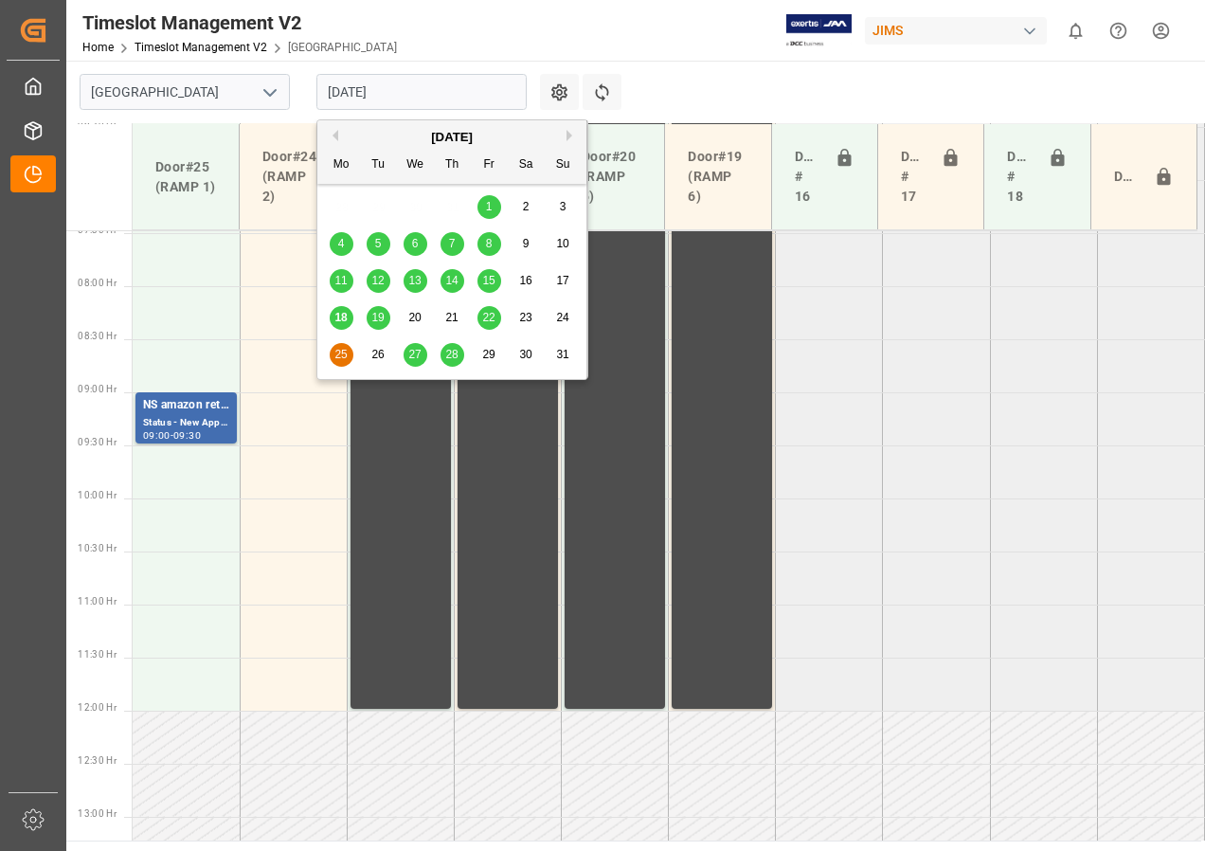
click at [412, 355] on span "27" at bounding box center [414, 354] width 12 height 13
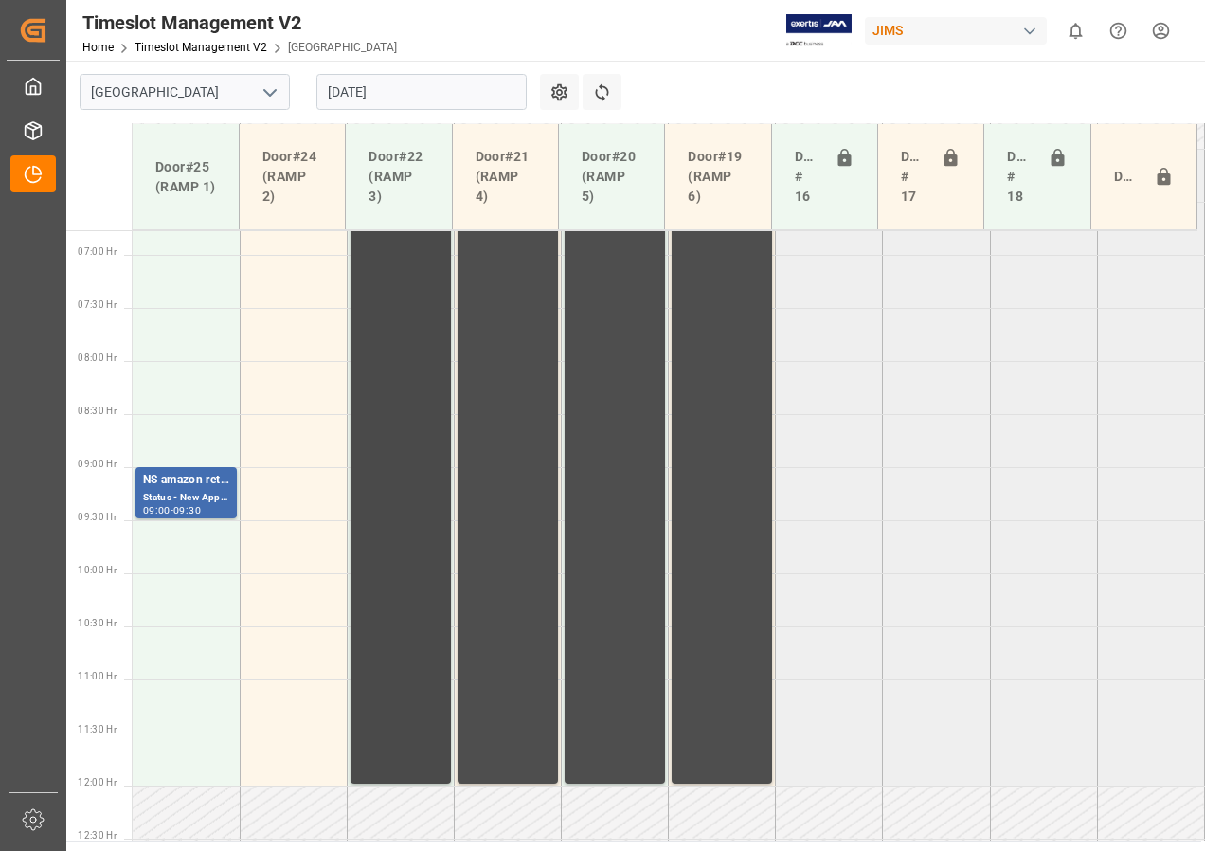
scroll to position [690, 0]
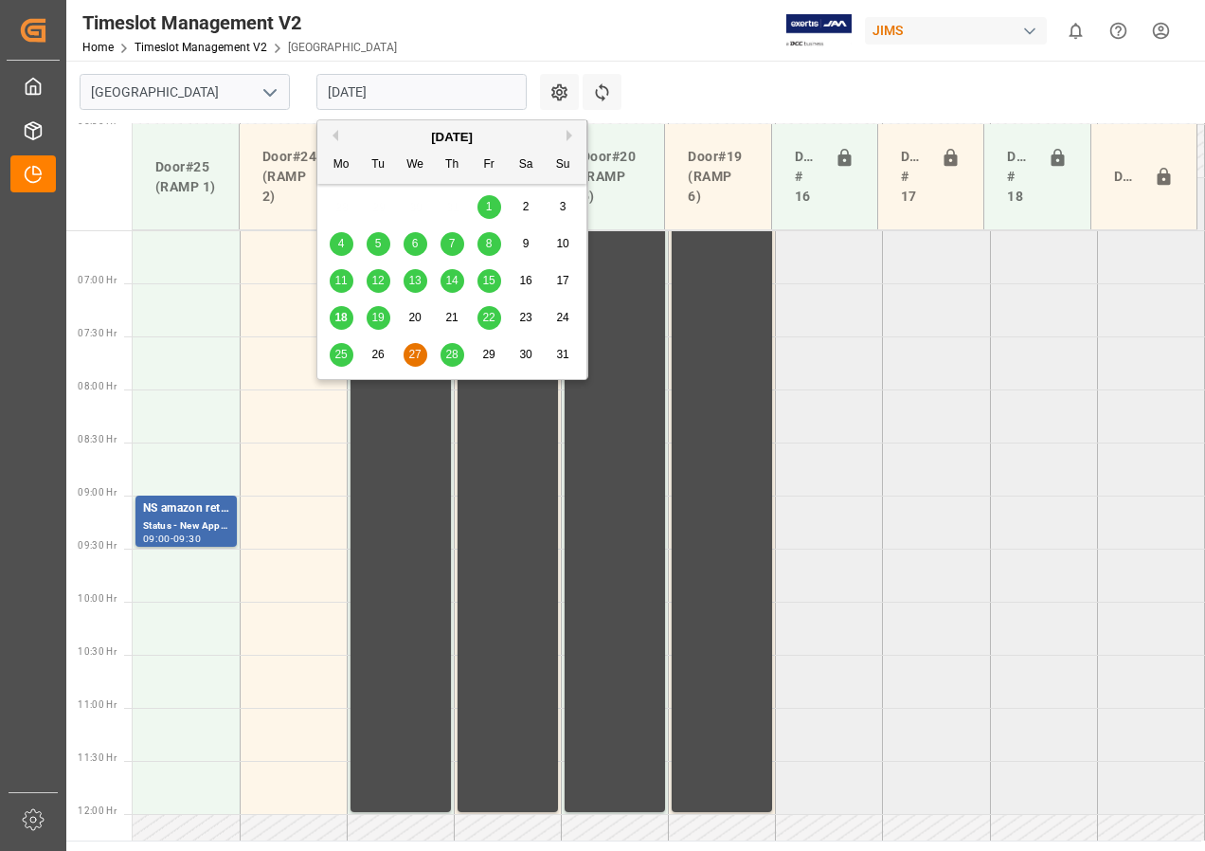
click at [382, 93] on input "[DATE]" at bounding box center [421, 92] width 210 height 36
click at [452, 353] on span "28" at bounding box center [451, 354] width 12 height 13
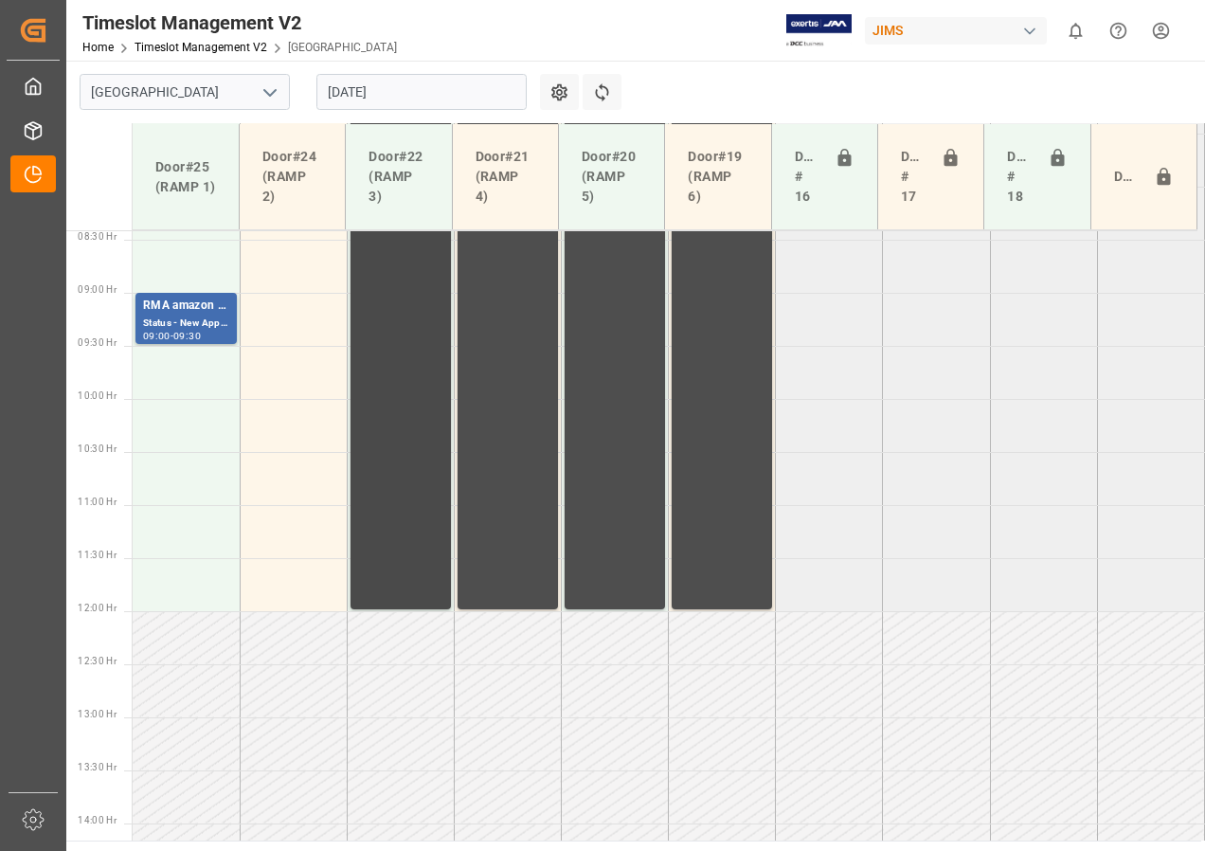
scroll to position [888, 0]
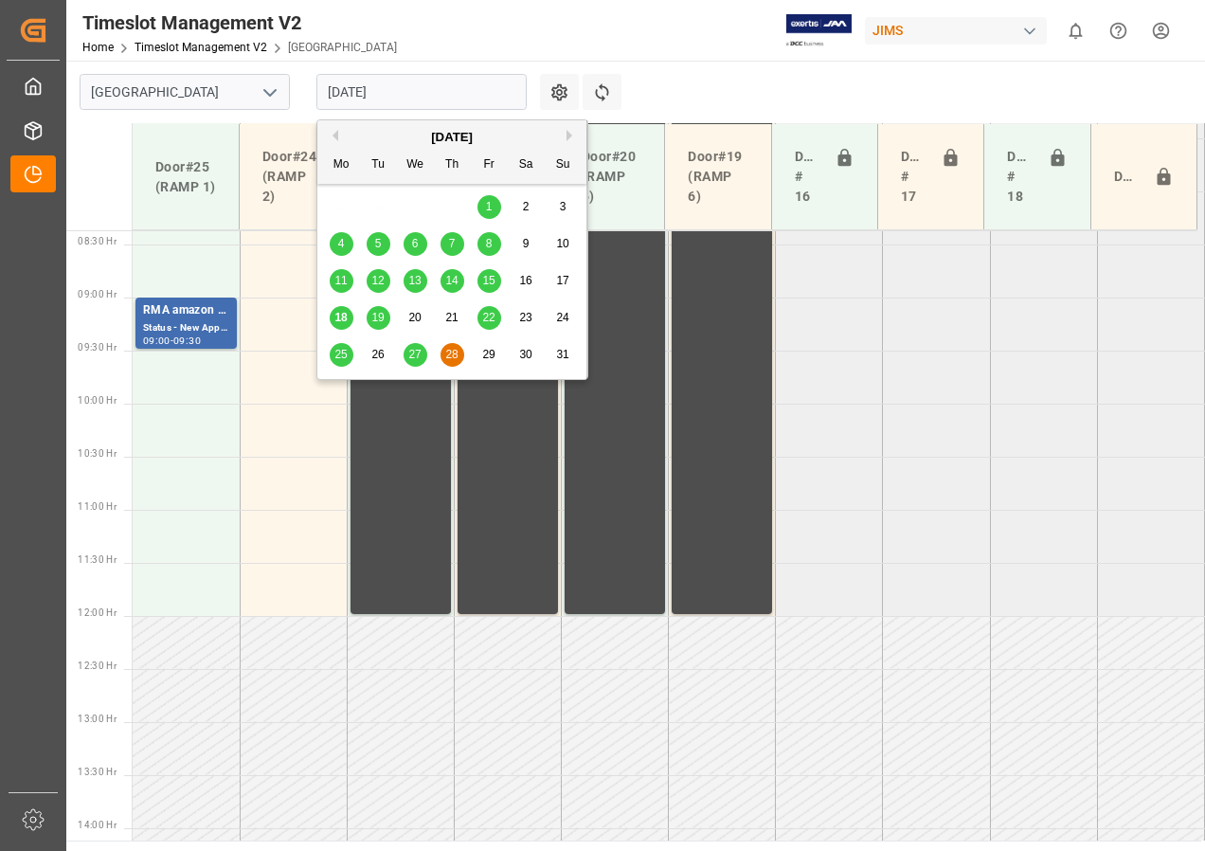
click at [352, 83] on input "[DATE]" at bounding box center [421, 92] width 210 height 36
click at [488, 355] on span "29" at bounding box center [488, 354] width 12 height 13
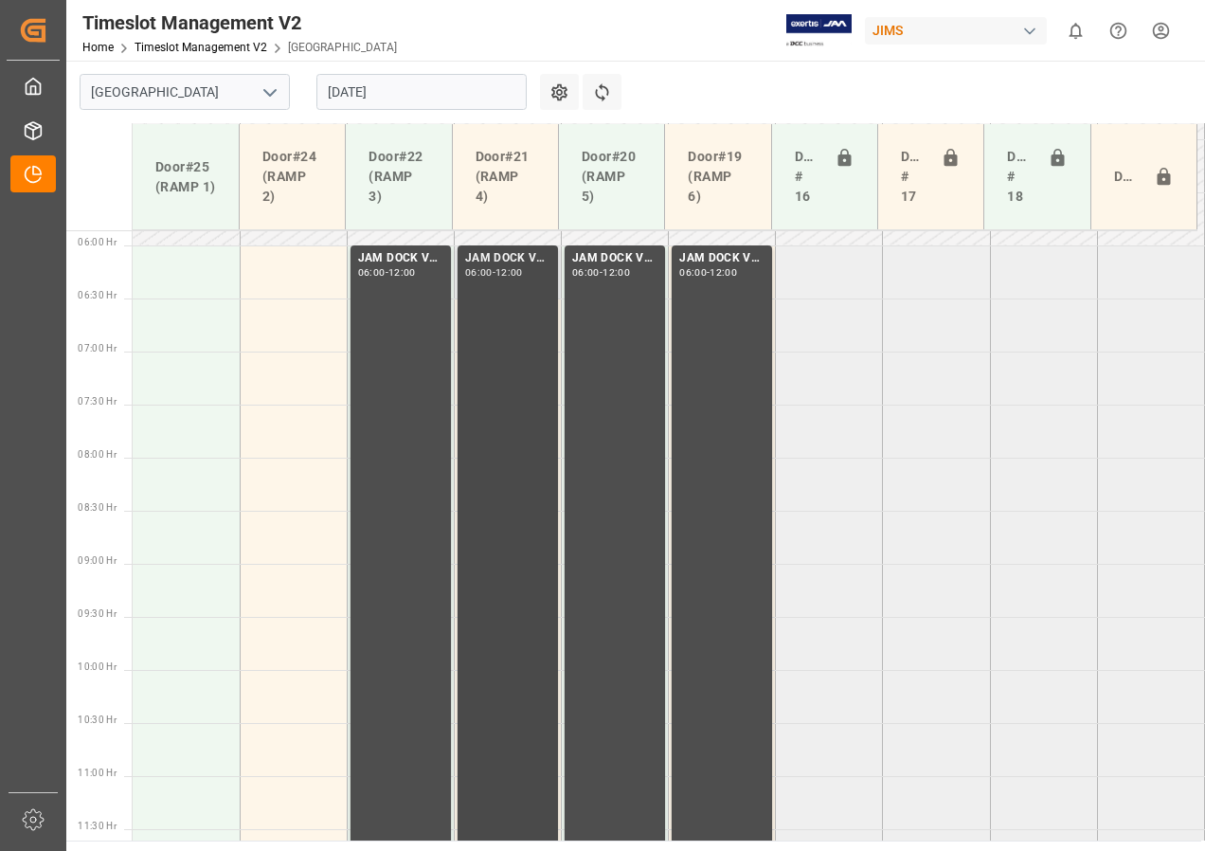
scroll to position [509, 0]
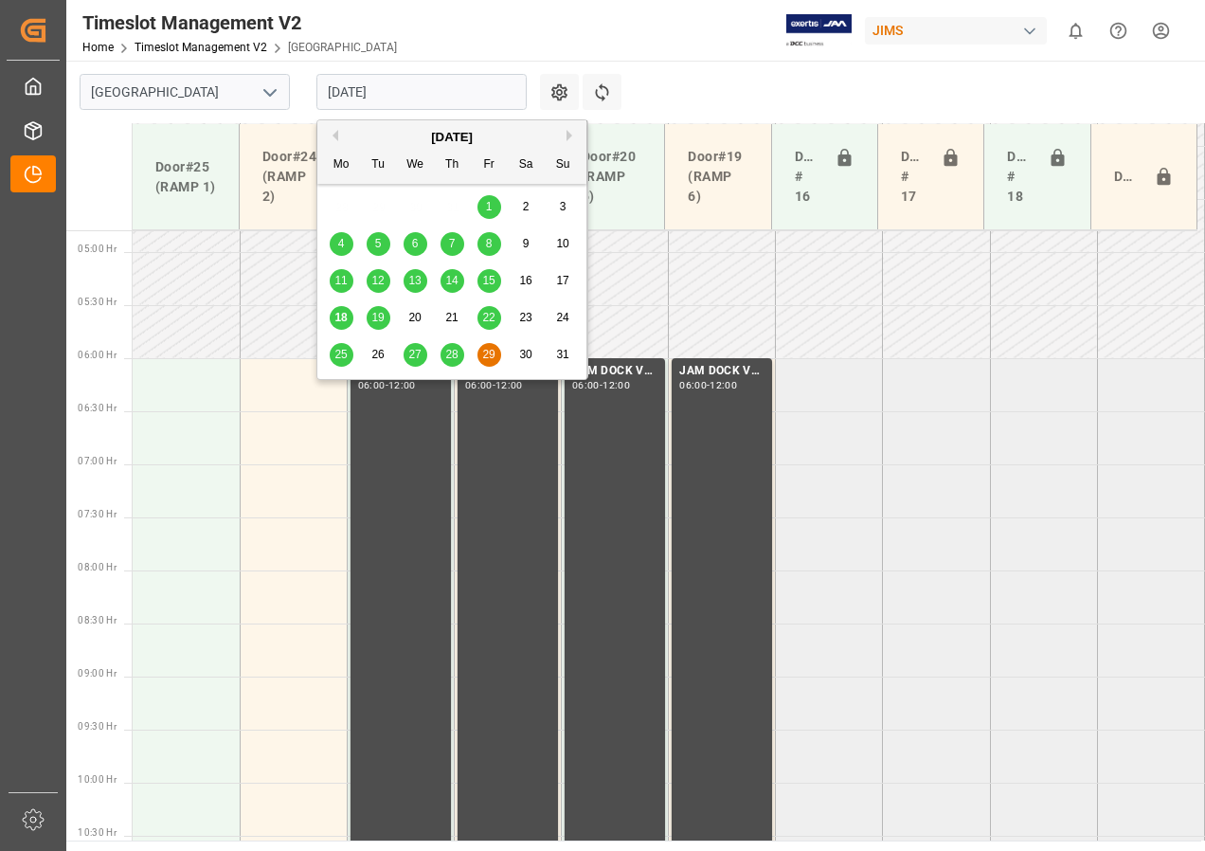
click at [379, 93] on input "[DATE]" at bounding box center [421, 92] width 210 height 36
click at [343, 316] on span "18" at bounding box center [340, 317] width 12 height 13
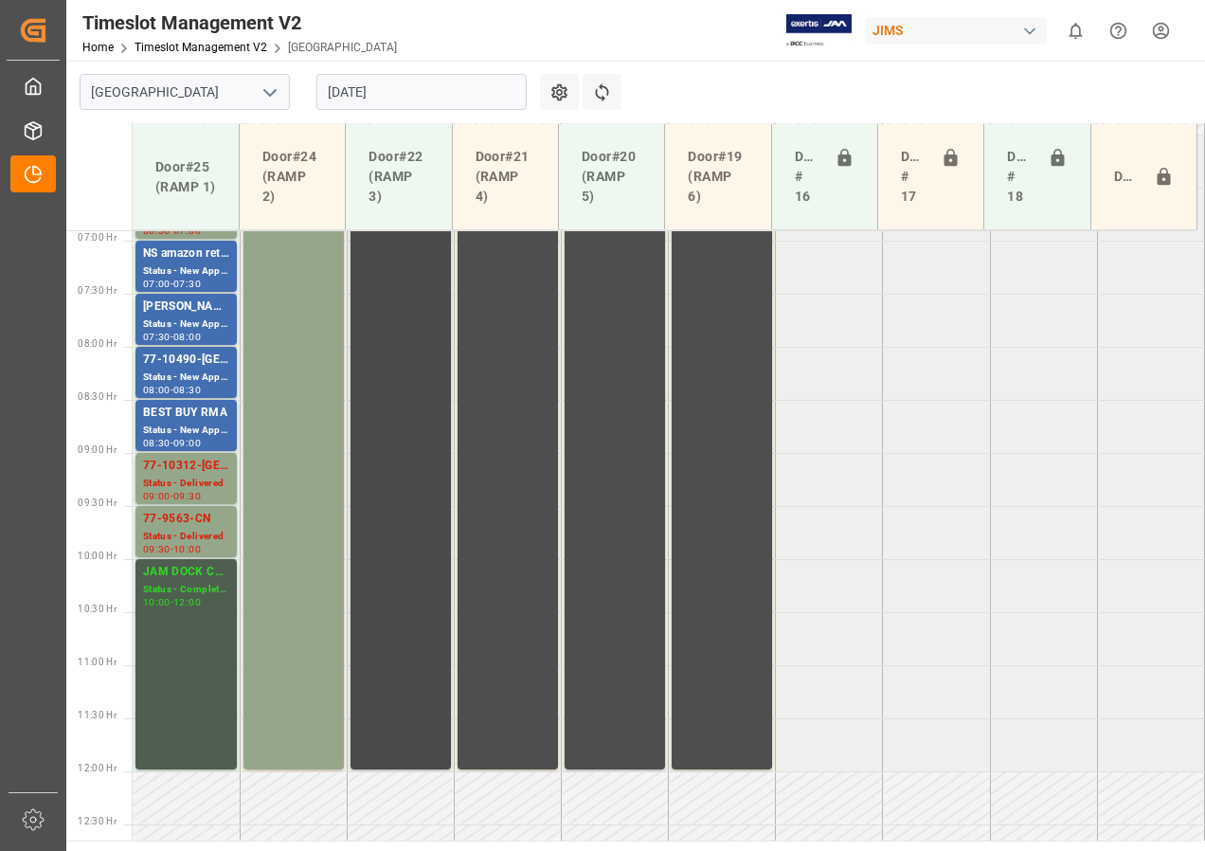
scroll to position [615, 0]
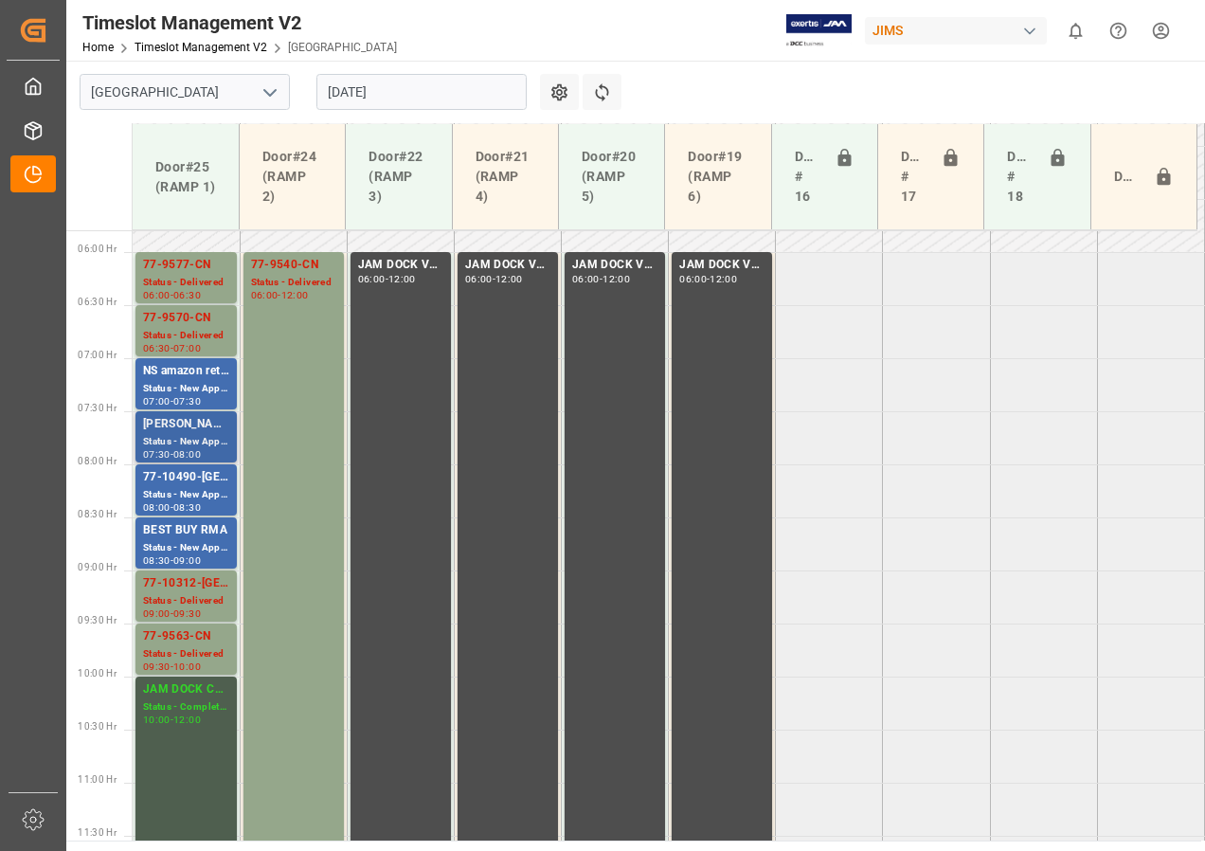
click at [169, 441] on div "Status - New Appointment" at bounding box center [186, 442] width 86 height 16
click at [172, 386] on div "Status - New Appointment" at bounding box center [186, 389] width 86 height 16
click at [177, 540] on div "Status - New Appointment" at bounding box center [186, 548] width 86 height 16
click at [184, 491] on div "Status - New Appointment" at bounding box center [186, 495] width 86 height 16
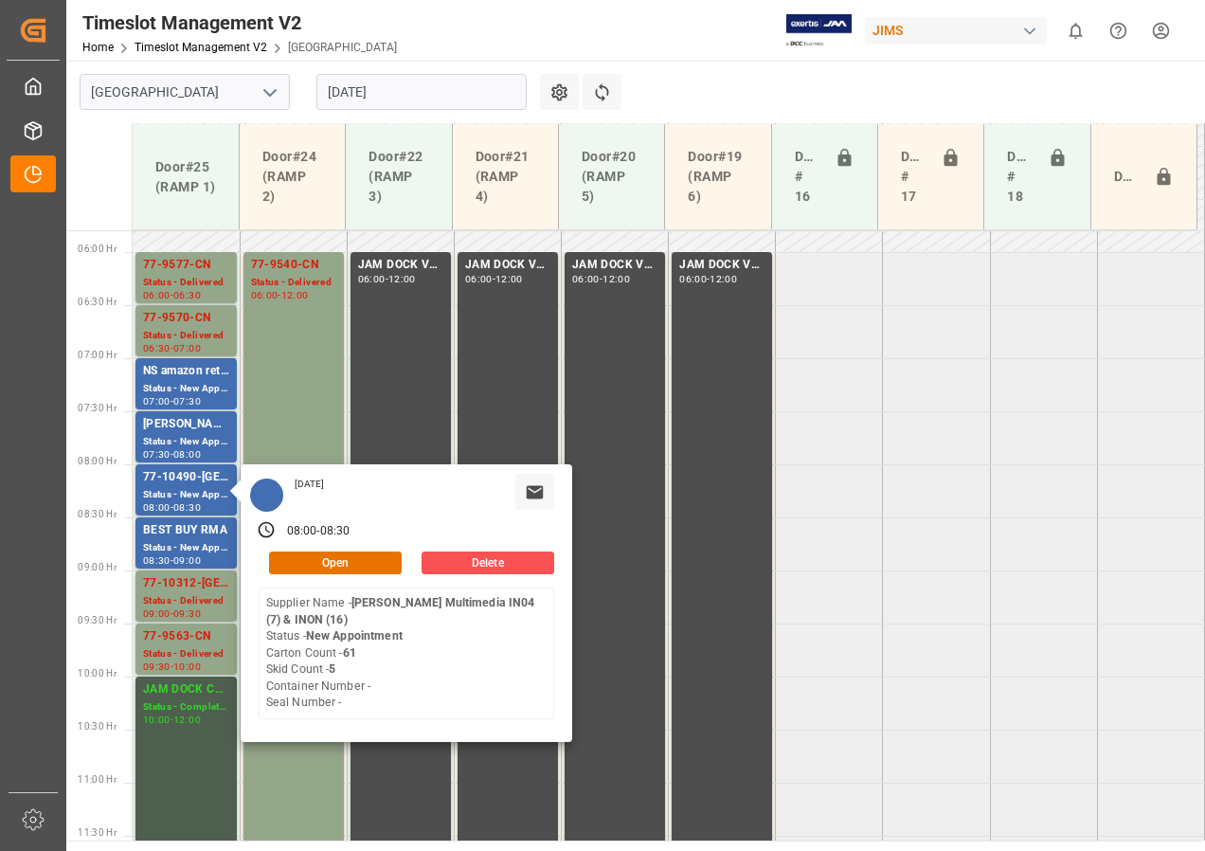
click at [389, 96] on input "[DATE]" at bounding box center [421, 92] width 210 height 36
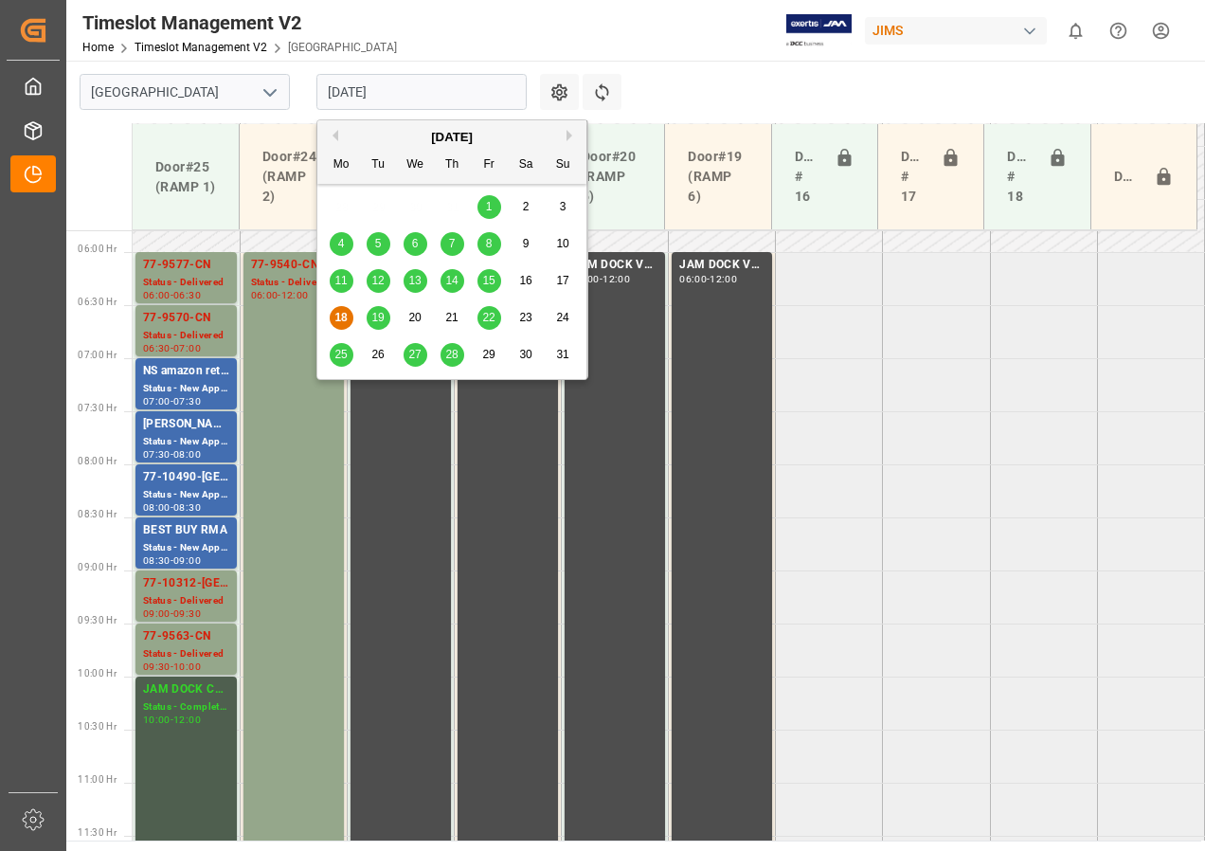
click at [379, 319] on span "19" at bounding box center [377, 317] width 12 height 13
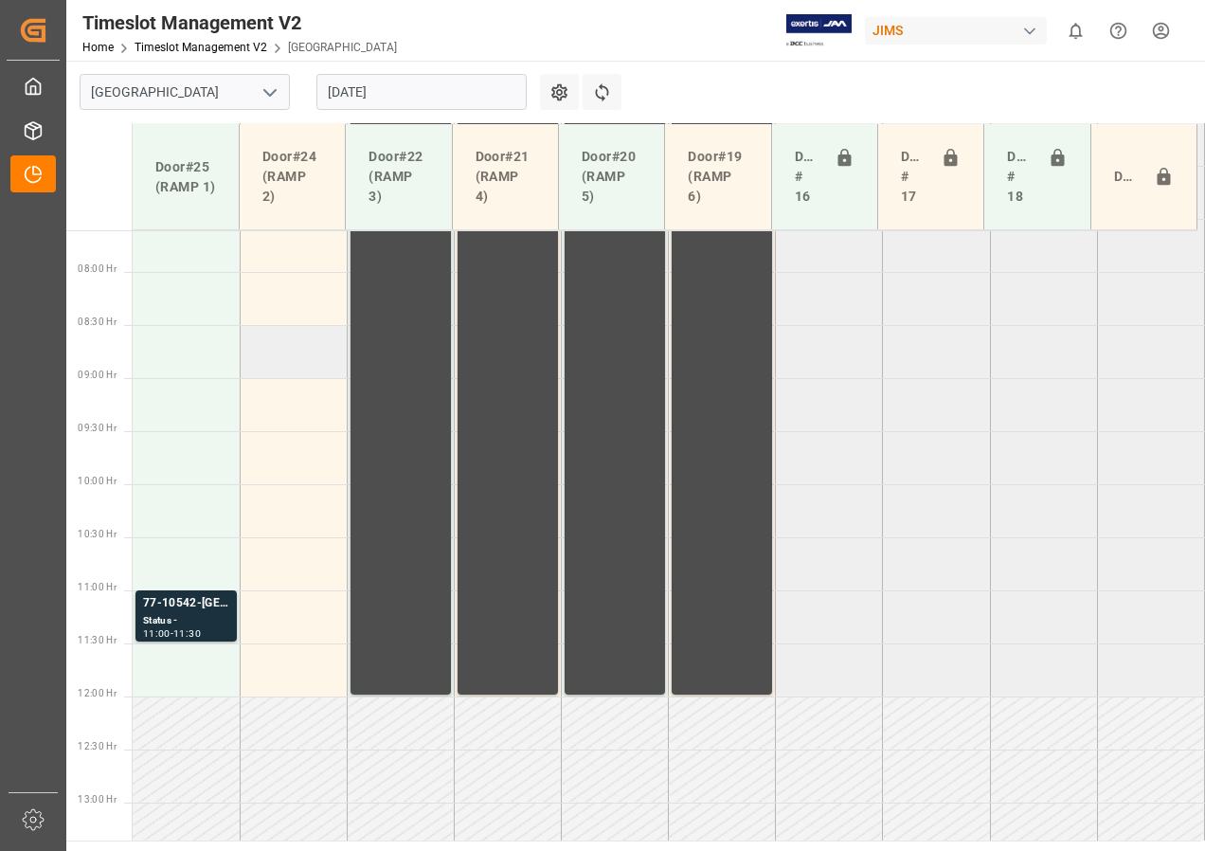
scroll to position [804, 0]
click at [336, 99] on input "[DATE]" at bounding box center [421, 92] width 210 height 36
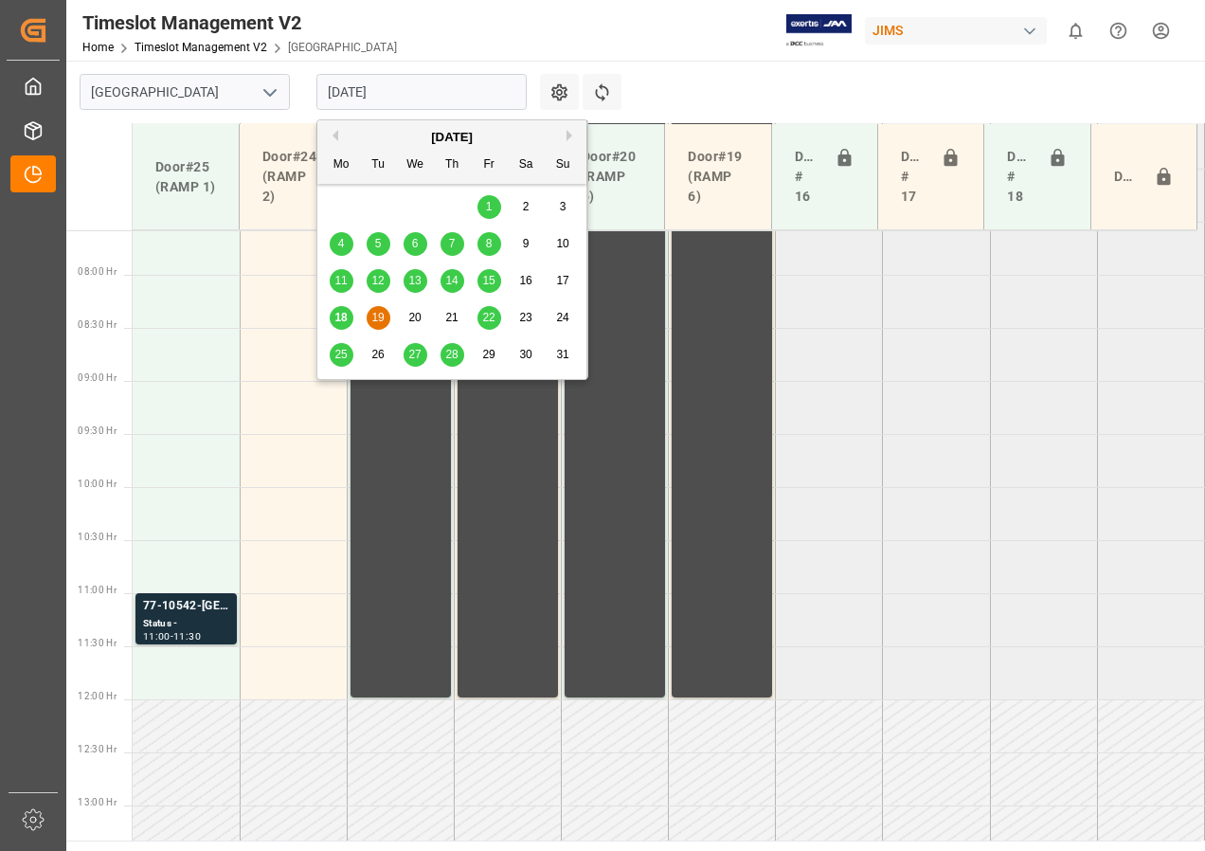
click at [337, 319] on span "18" at bounding box center [340, 317] width 12 height 13
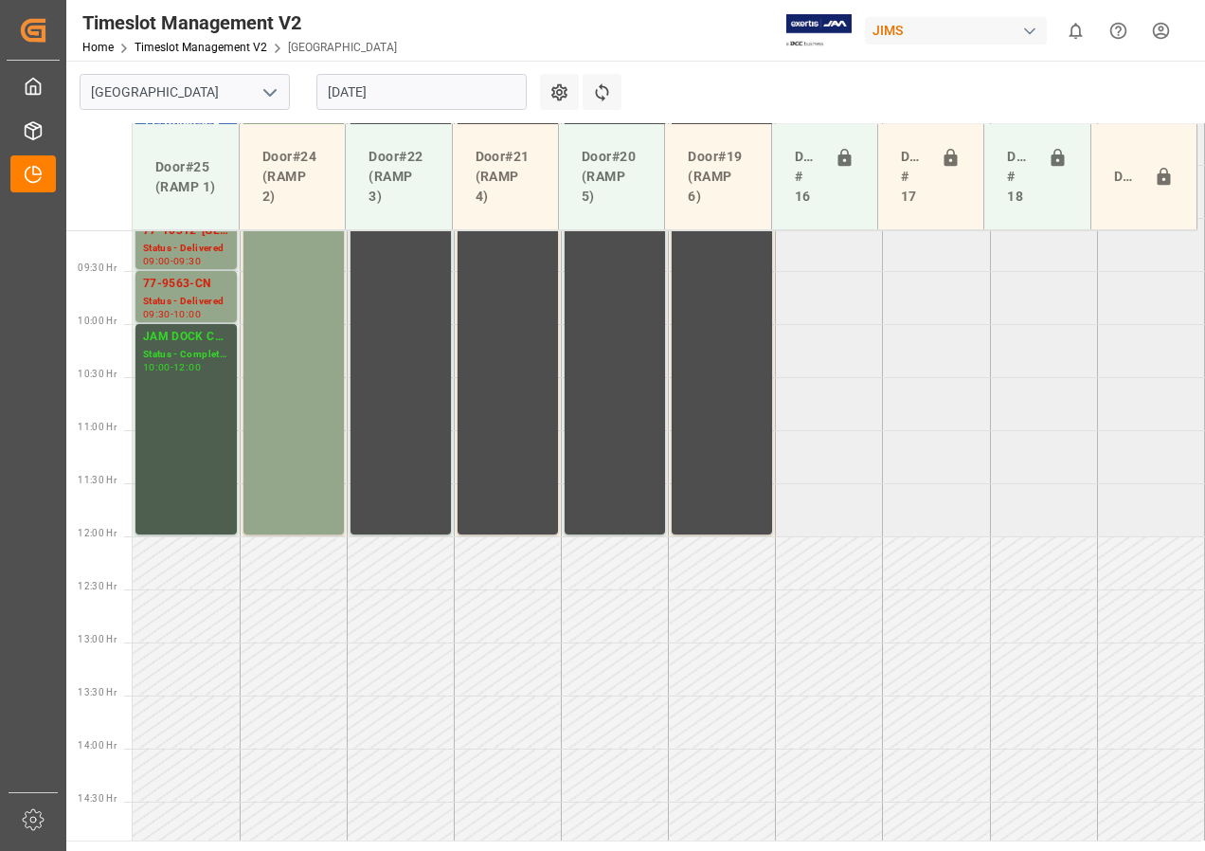
scroll to position [1088, 0]
